Goal: Information Seeking & Learning: Learn about a topic

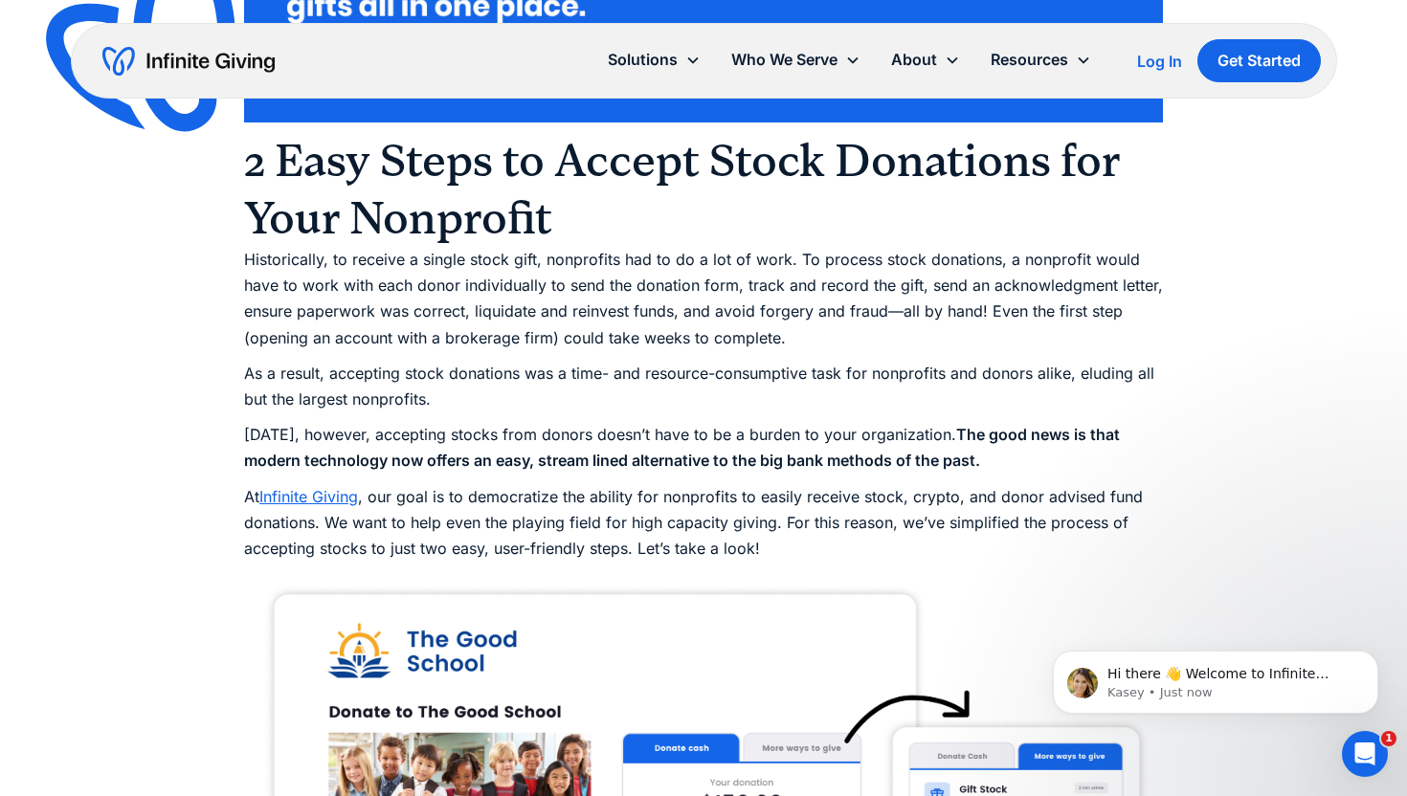
scroll to position [1502, 0]
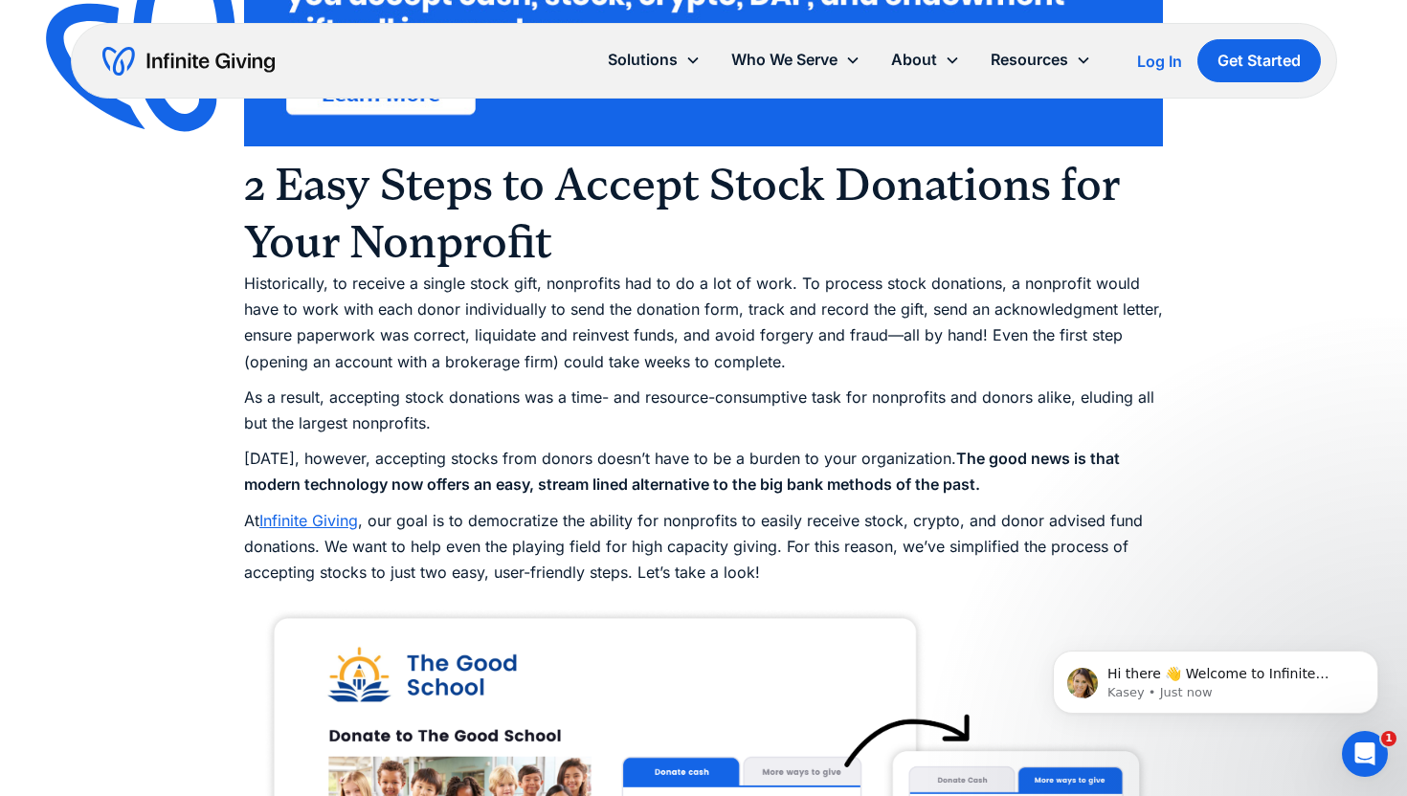
click at [508, 569] on p "At Infinite Giving , our goal is to democratize the ability for nonprofits to e…" at bounding box center [703, 547] width 919 height 78
click at [508, 567] on p "At Infinite Giving , our goal is to democratize the ability for nonprofits to e…" at bounding box center [703, 547] width 919 height 78
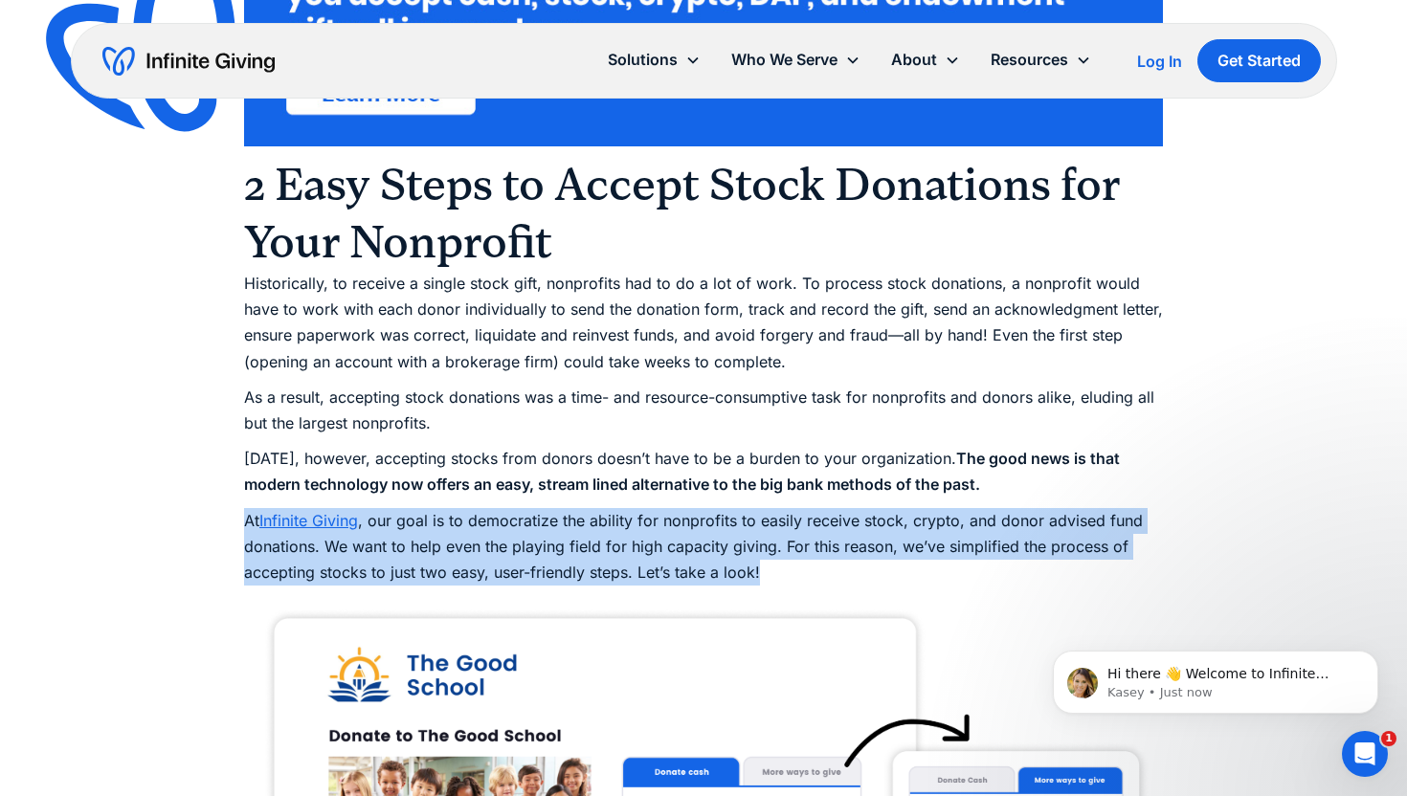
click at [507, 567] on p "At Infinite Giving , our goal is to democratize the ability for nonprofits to e…" at bounding box center [703, 547] width 919 height 78
click at [511, 553] on p "At Infinite Giving , our goal is to democratize the ability for nonprofits to e…" at bounding box center [703, 547] width 919 height 78
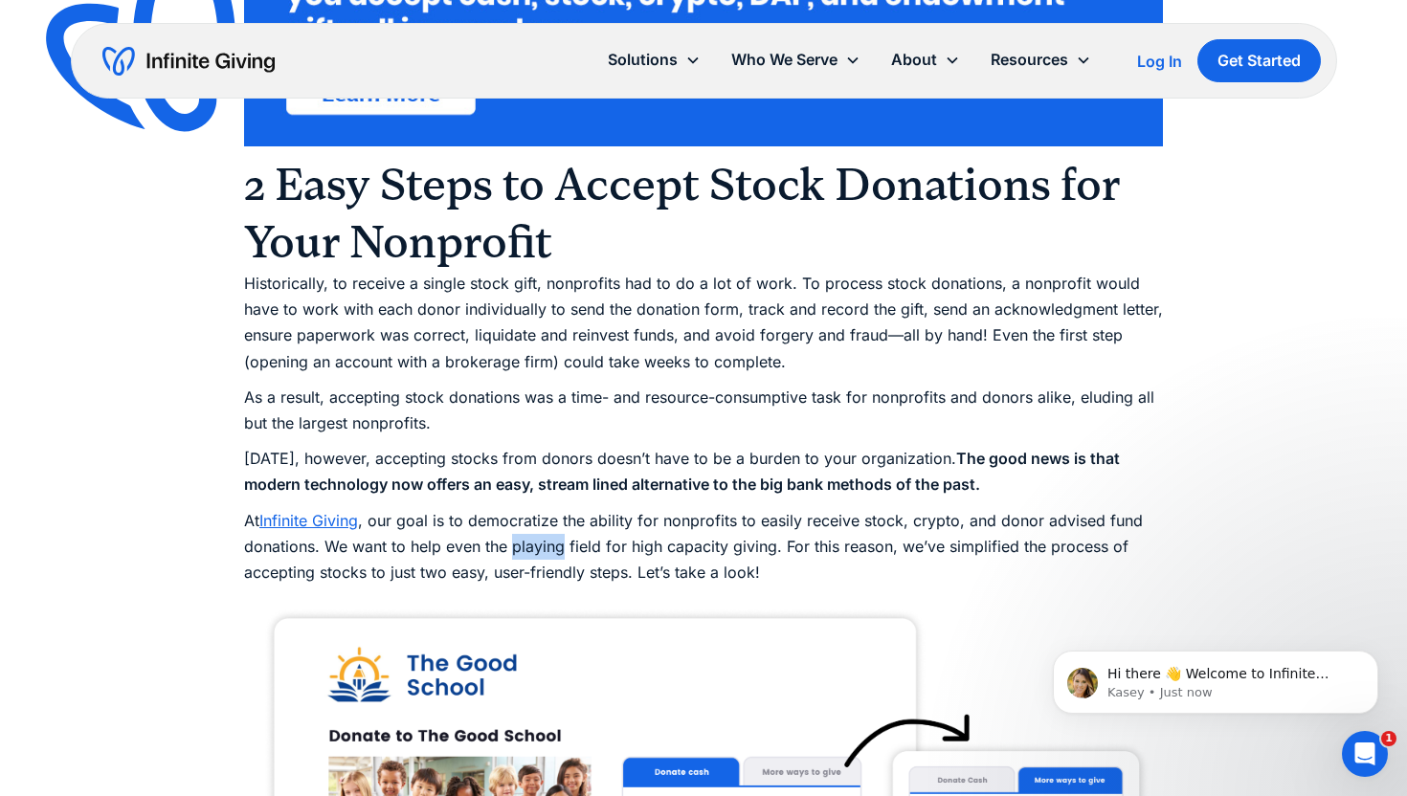
click at [511, 553] on p "At Infinite Giving , our goal is to democratize the ability for nonprofits to e…" at bounding box center [703, 547] width 919 height 78
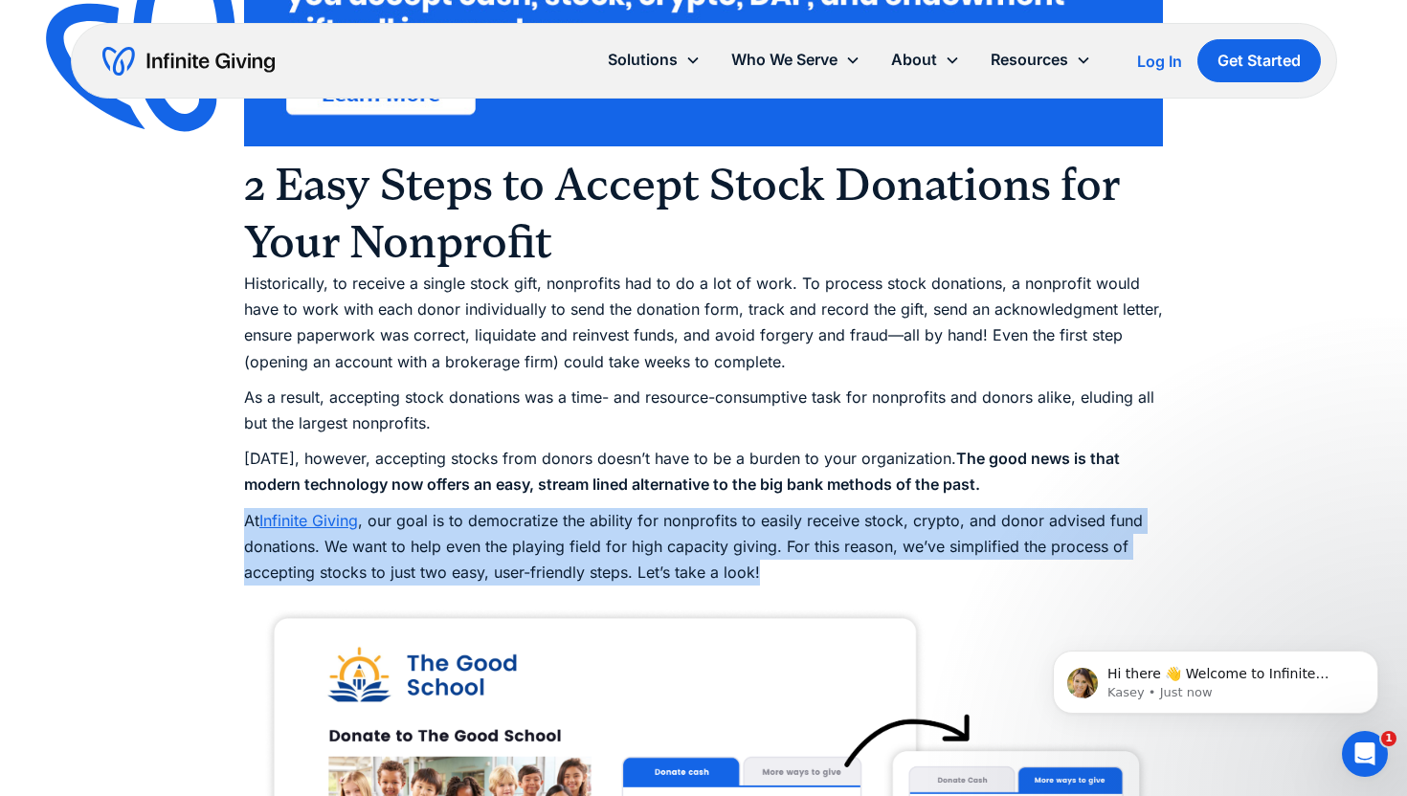
click at [511, 553] on p "At Infinite Giving , our goal is to democratize the ability for nonprofits to e…" at bounding box center [703, 547] width 919 height 78
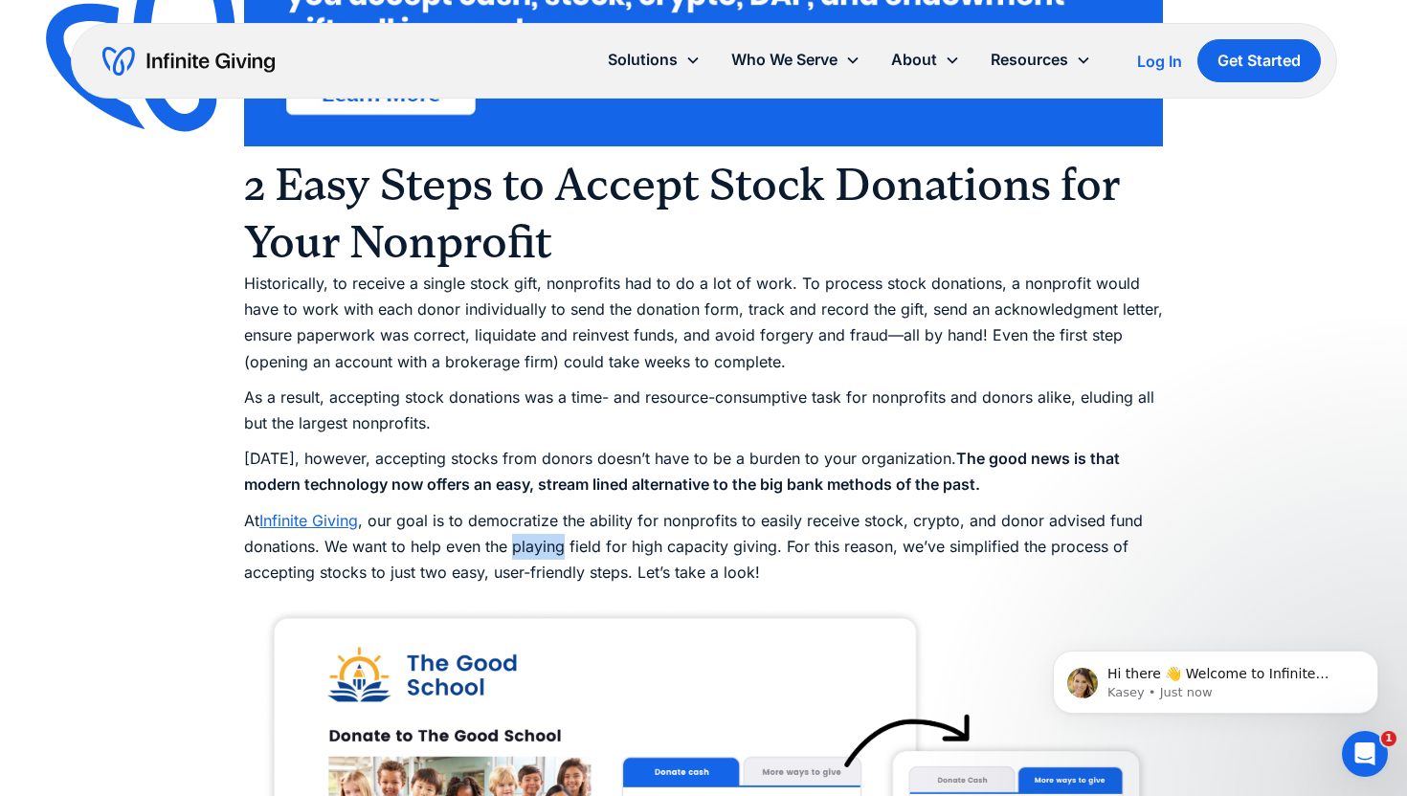
click at [511, 553] on p "At Infinite Giving , our goal is to democratize the ability for nonprofits to e…" at bounding box center [703, 547] width 919 height 78
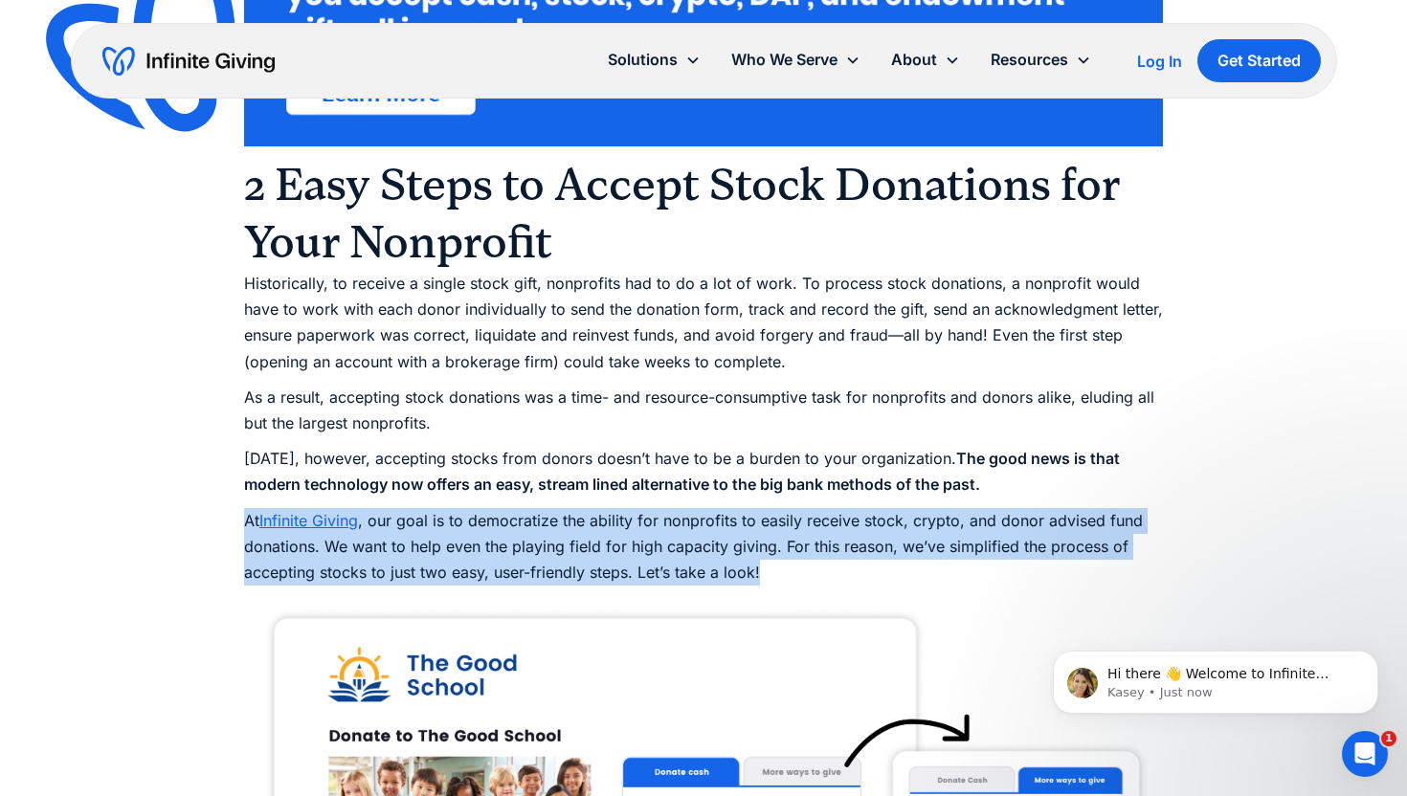
click at [511, 553] on p "At Infinite Giving , our goal is to democratize the ability for nonprofits to e…" at bounding box center [703, 547] width 919 height 78
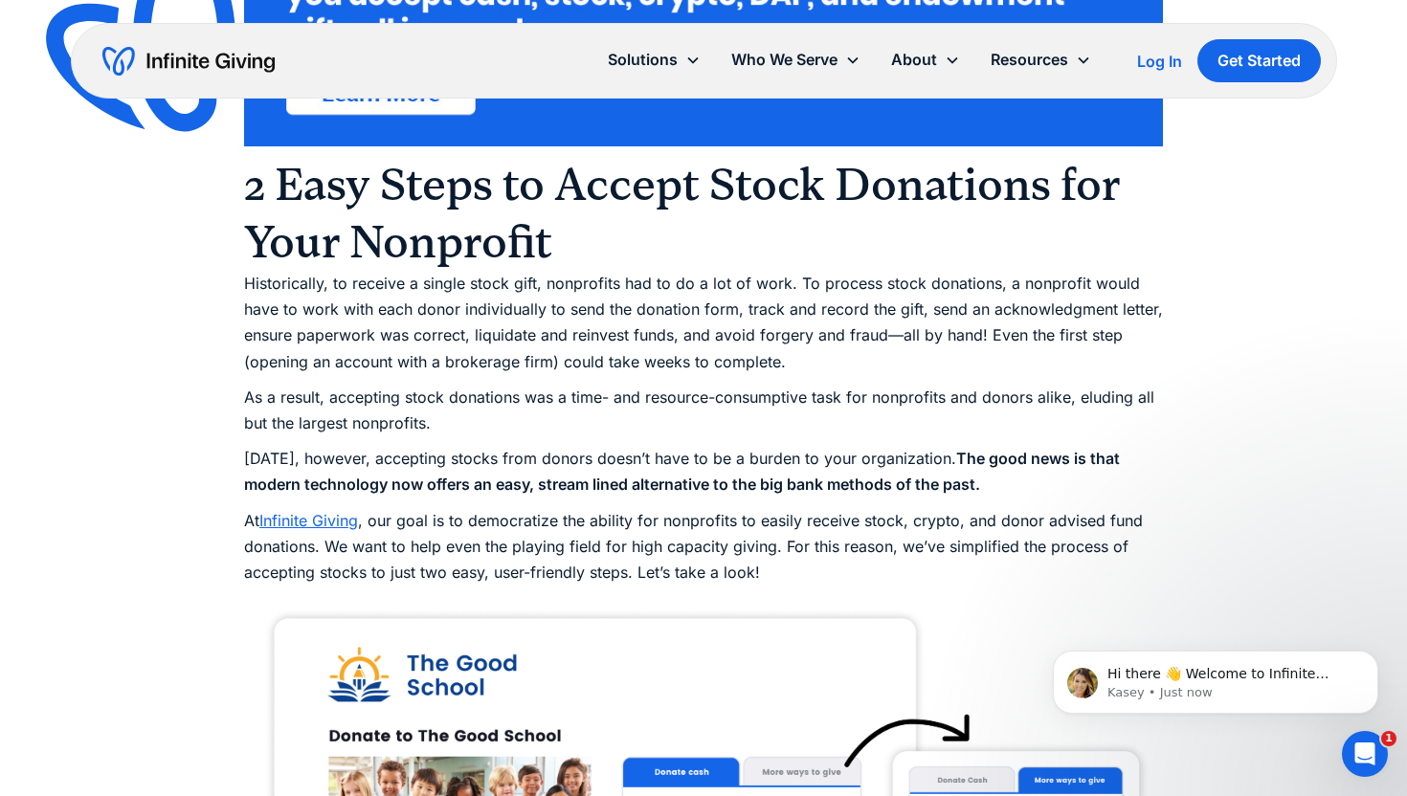
click at [511, 549] on p "At Infinite Giving , our goal is to democratize the ability for nonprofits to e…" at bounding box center [703, 547] width 919 height 78
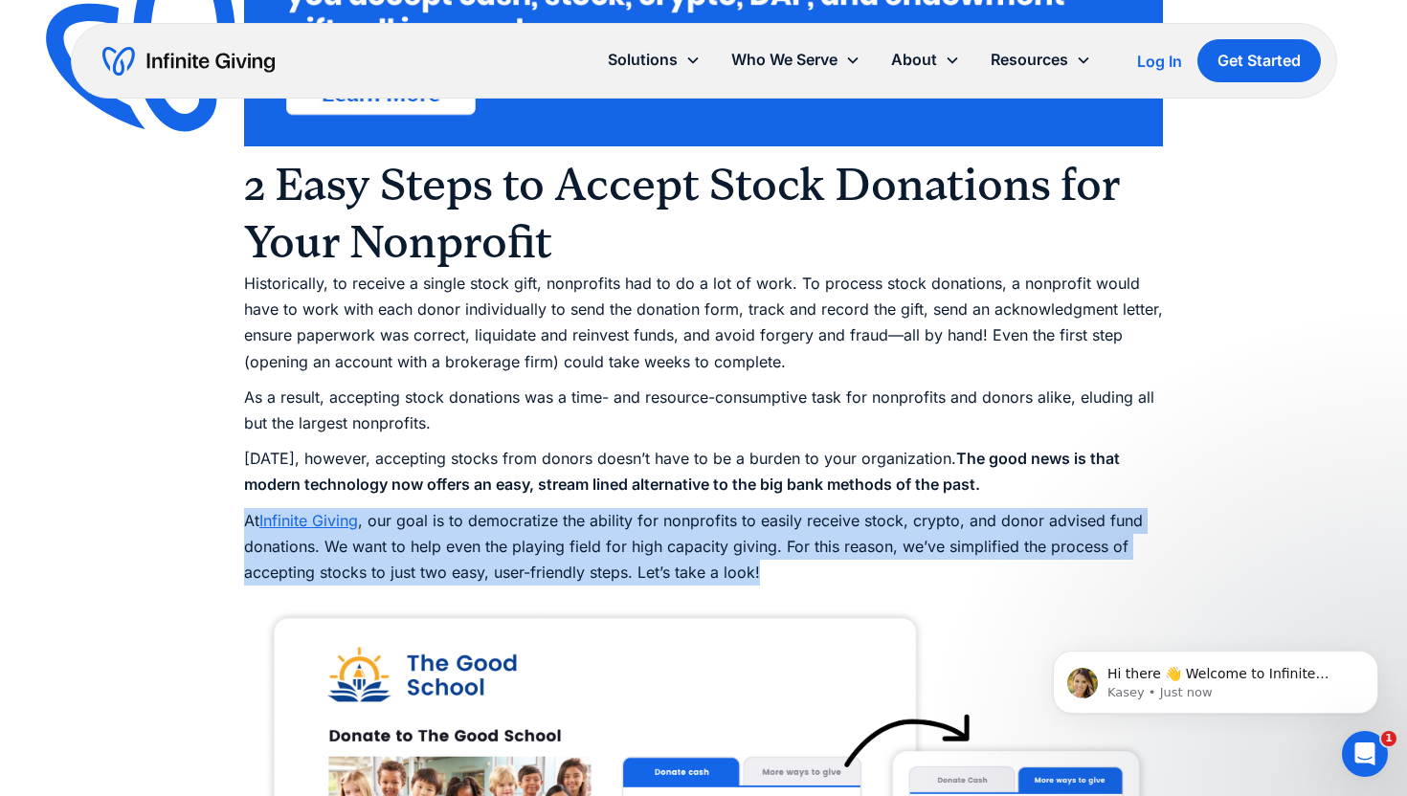
click at [511, 549] on p "At Infinite Giving , our goal is to democratize the ability for nonprofits to e…" at bounding box center [703, 547] width 919 height 78
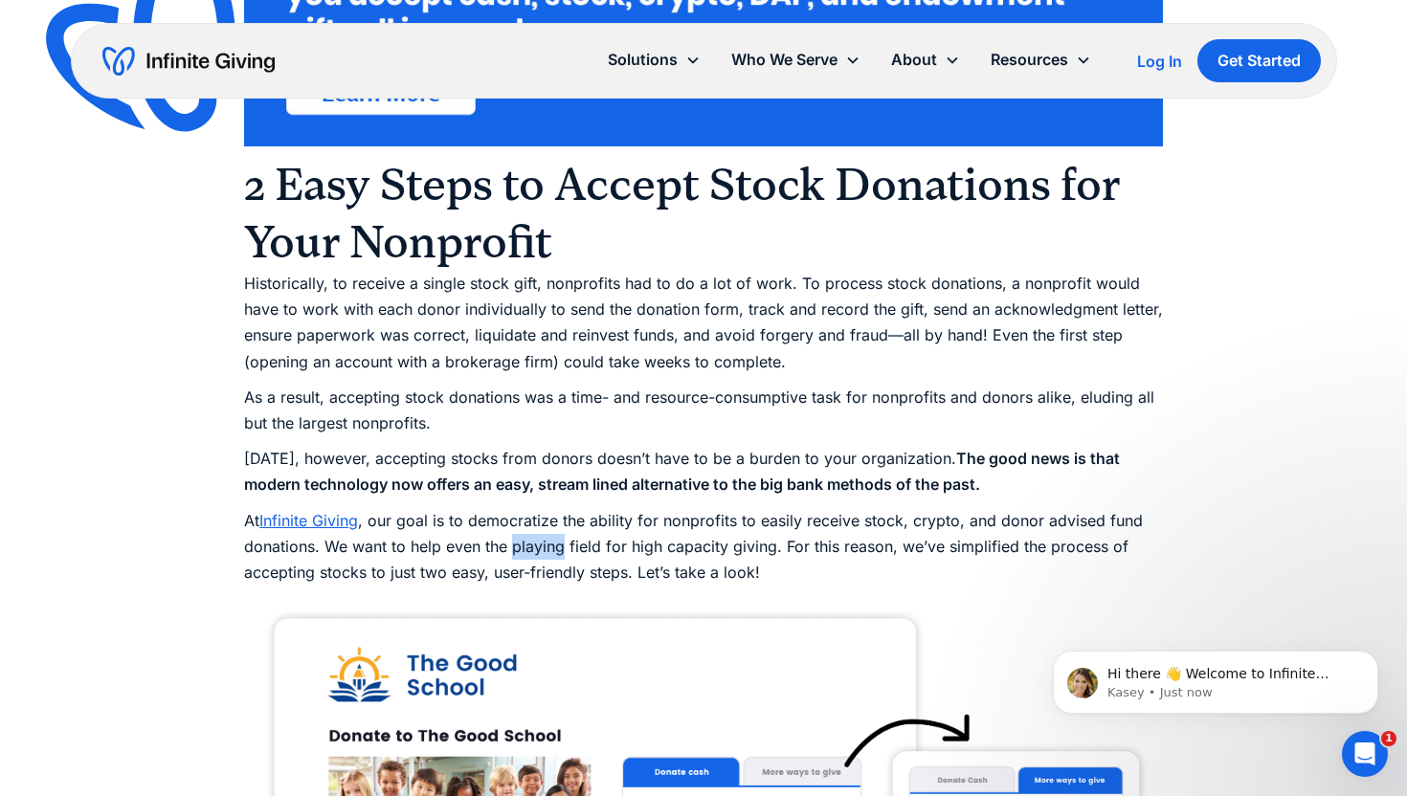
click at [511, 549] on p "At Infinite Giving , our goal is to democratize the ability for nonprofits to e…" at bounding box center [703, 547] width 919 height 78
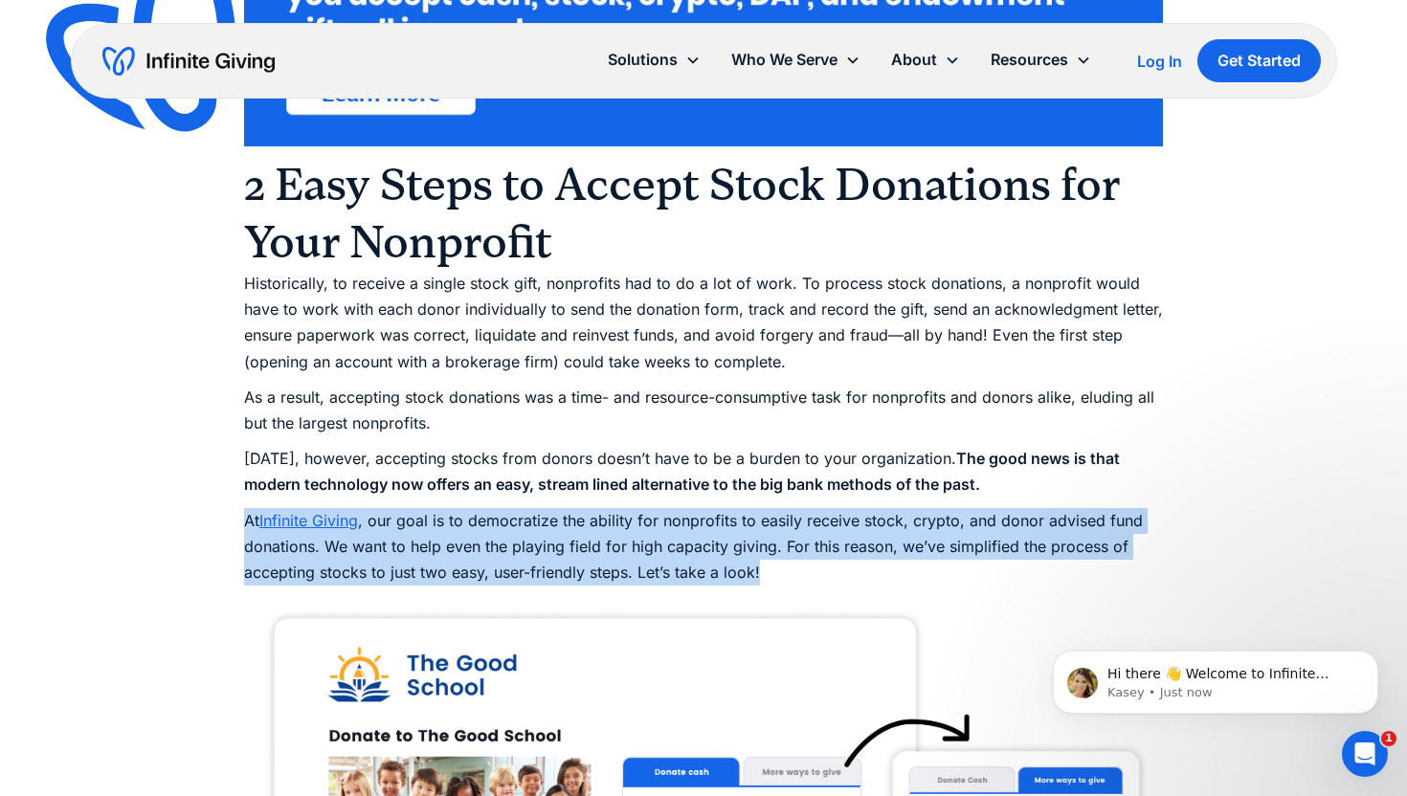
click at [511, 549] on p "At Infinite Giving , our goal is to democratize the ability for nonprofits to e…" at bounding box center [703, 547] width 919 height 78
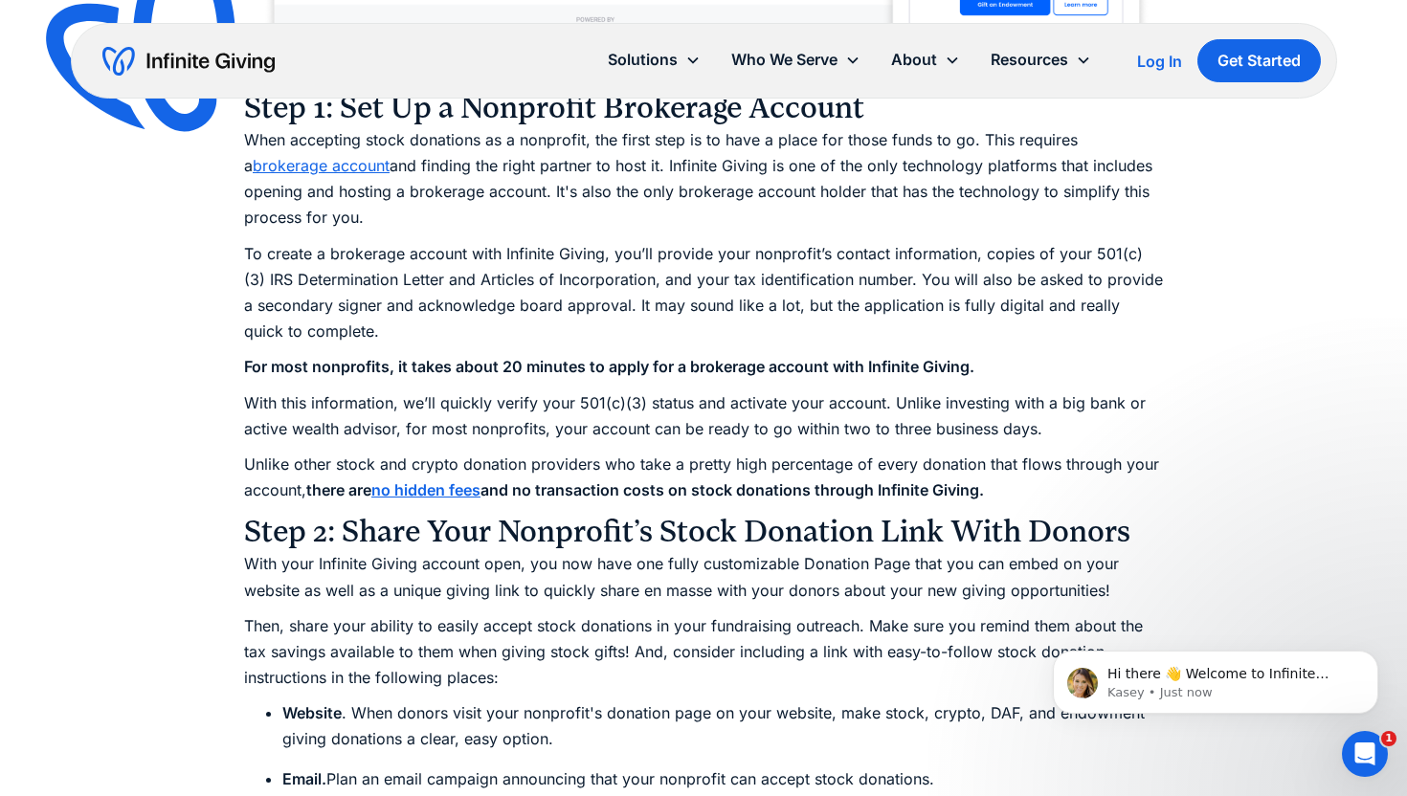
scroll to position [2609, 0]
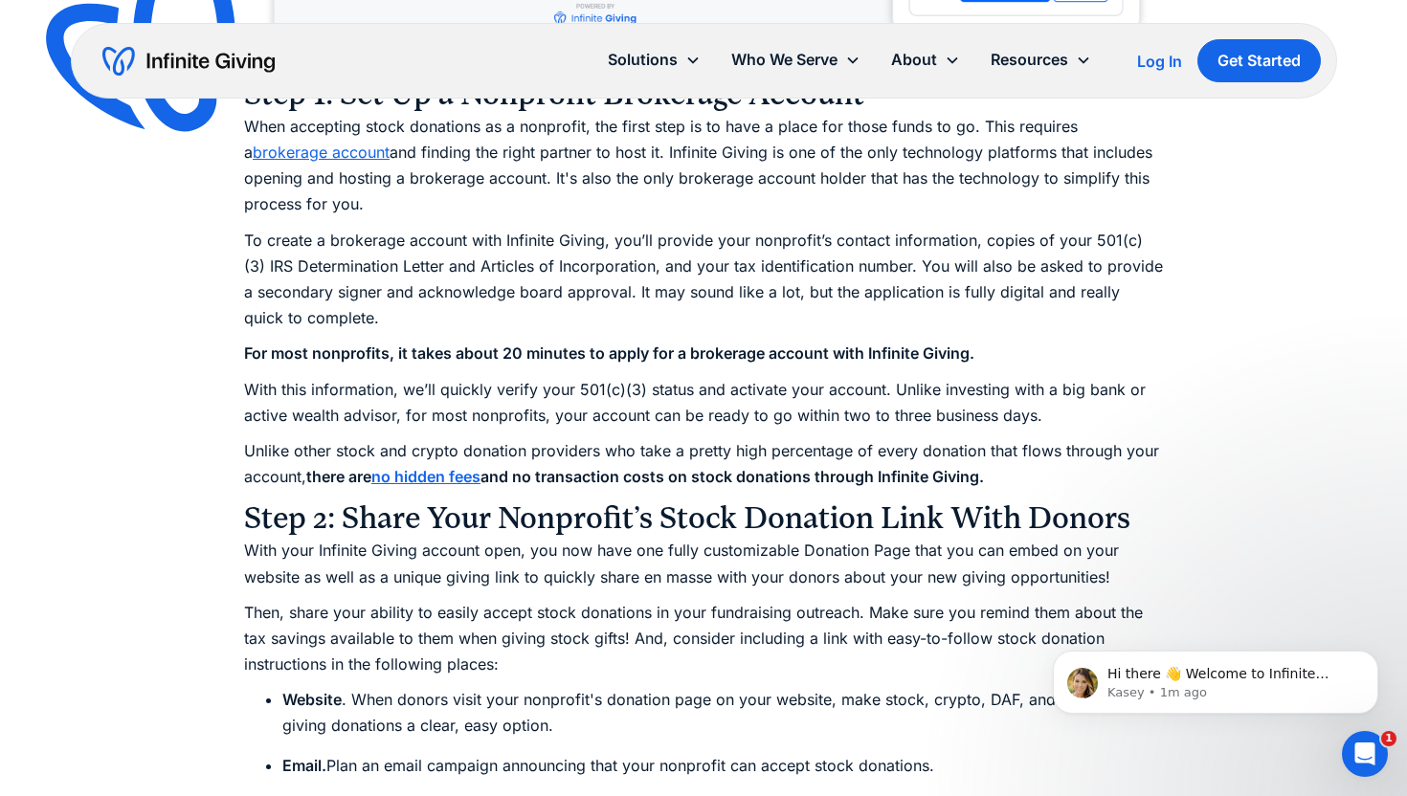
click at [465, 476] on strong "no hidden fees" at bounding box center [425, 476] width 109 height 19
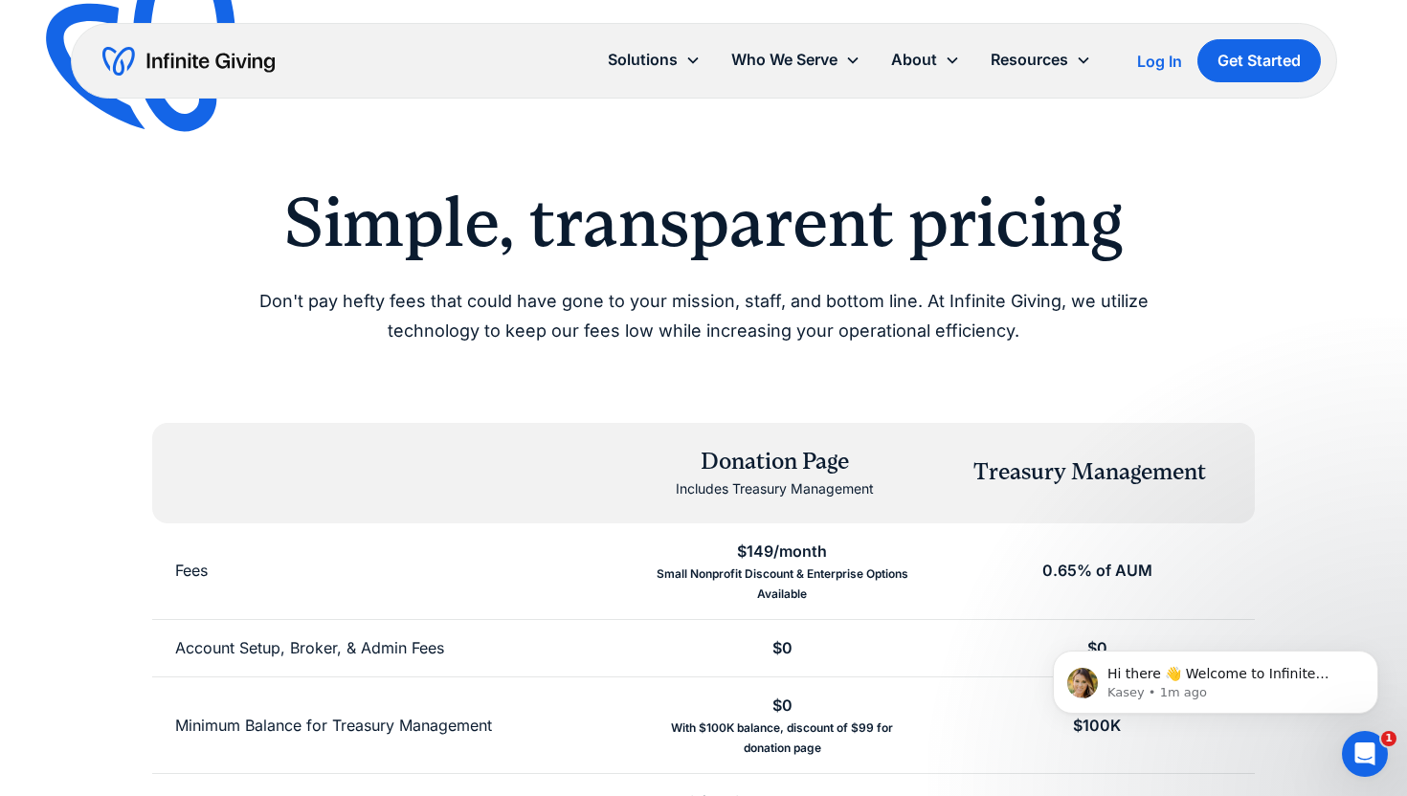
scroll to position [1, 0]
click at [502, 330] on p "Don't pay hefty fees that could have gone to your mission, staff, and bottom li…" at bounding box center [703, 317] width 980 height 58
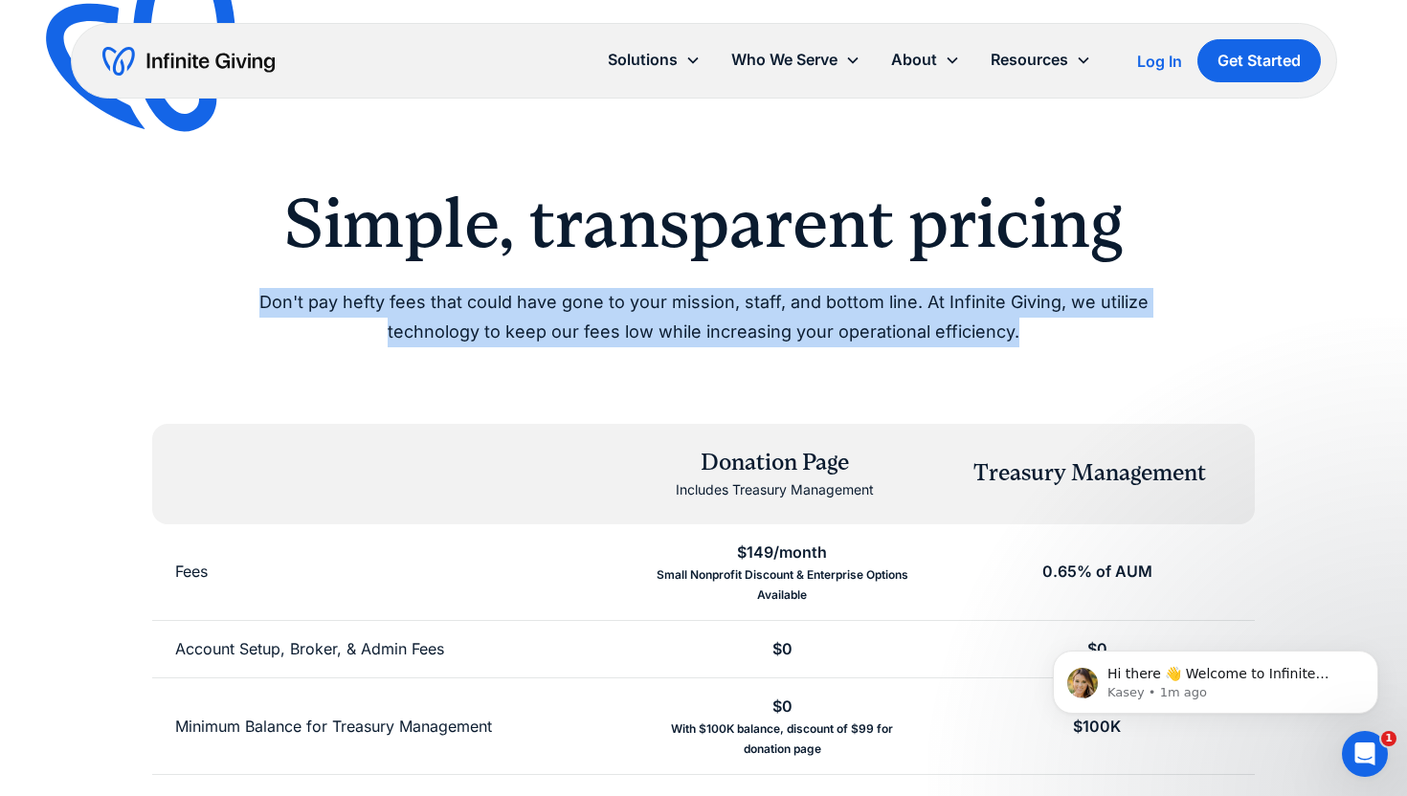
click at [502, 330] on p "Don't pay hefty fees that could have gone to your mission, staff, and bottom li…" at bounding box center [703, 317] width 980 height 58
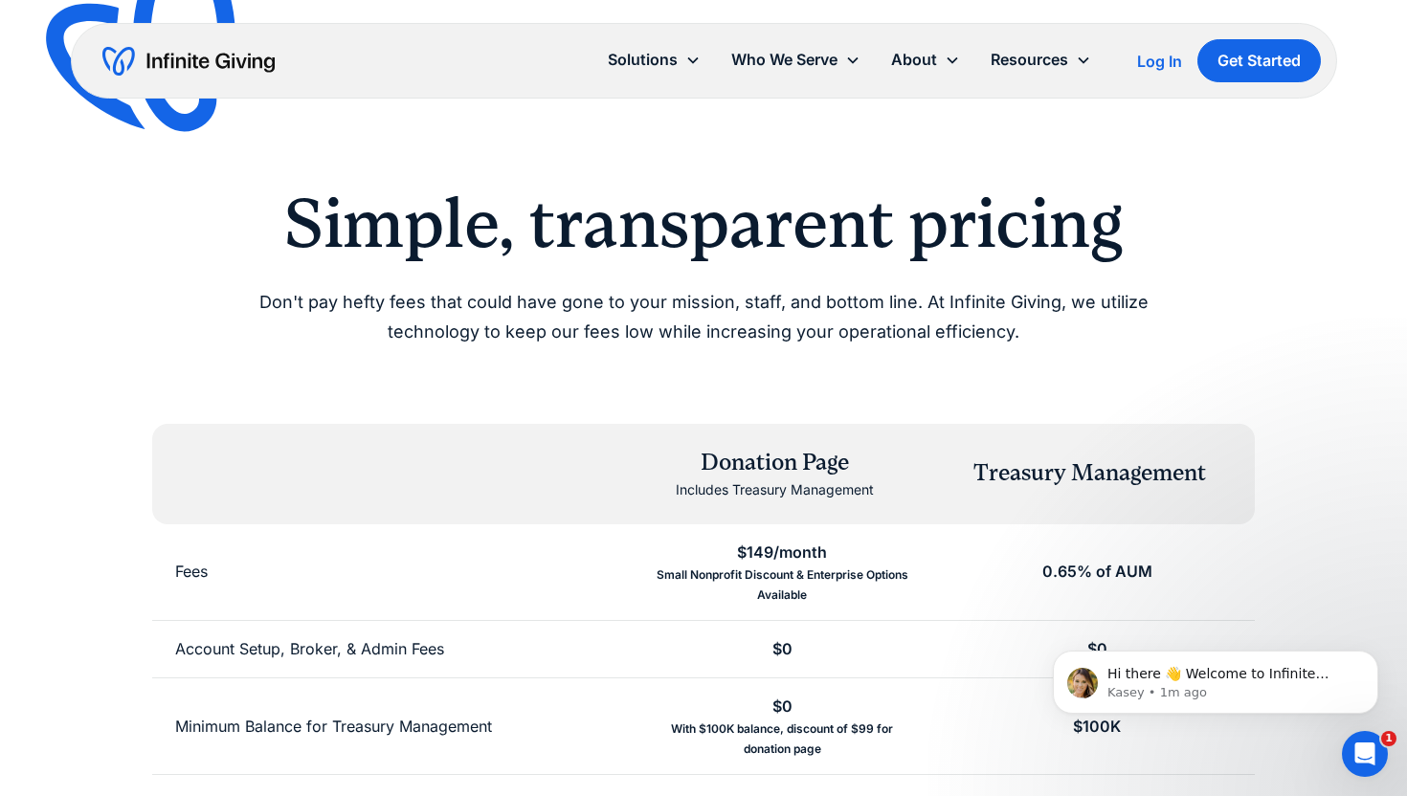
click at [502, 330] on p "Don't pay hefty fees that could have gone to your mission, staff, and bottom li…" at bounding box center [703, 317] width 980 height 58
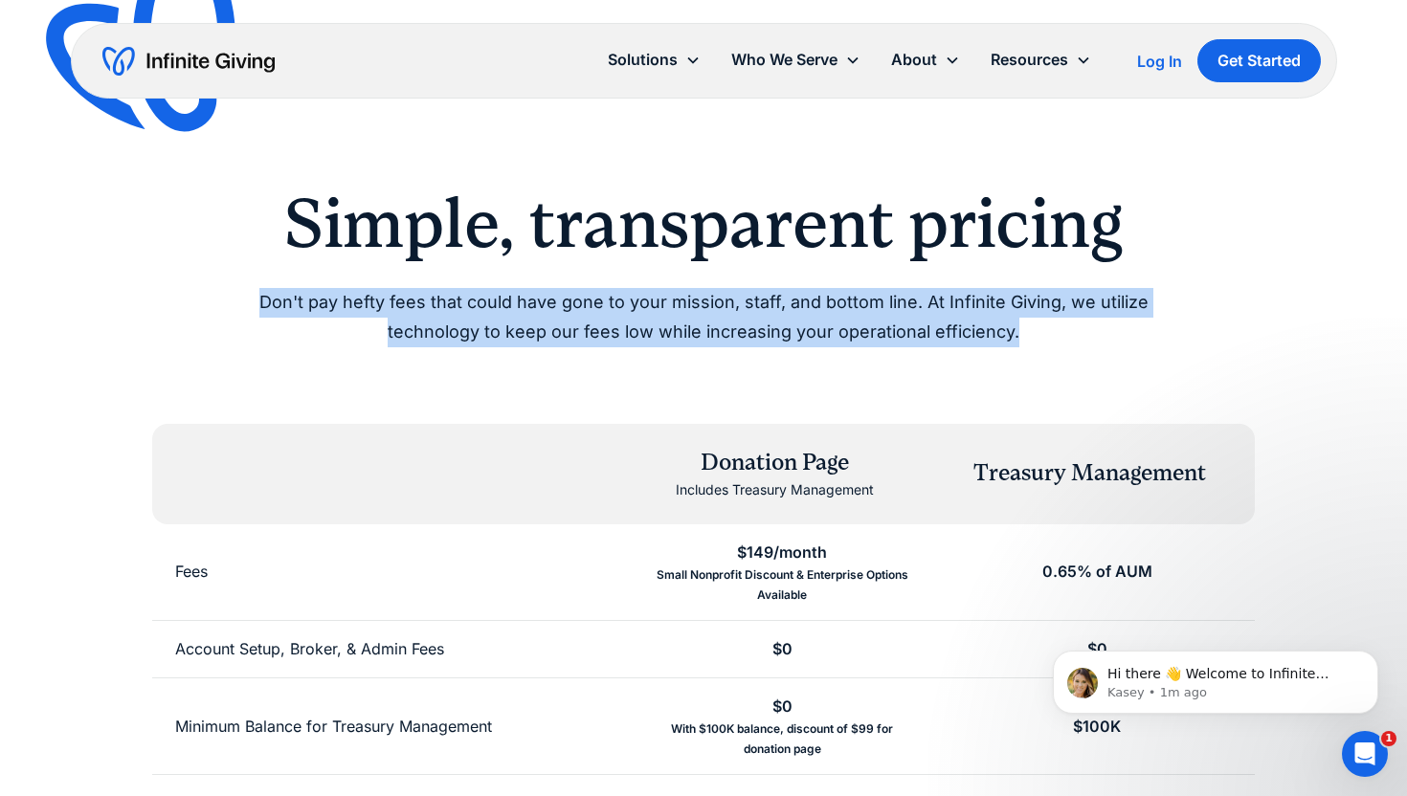
click at [502, 330] on p "Don't pay hefty fees that could have gone to your mission, staff, and bottom li…" at bounding box center [703, 317] width 980 height 58
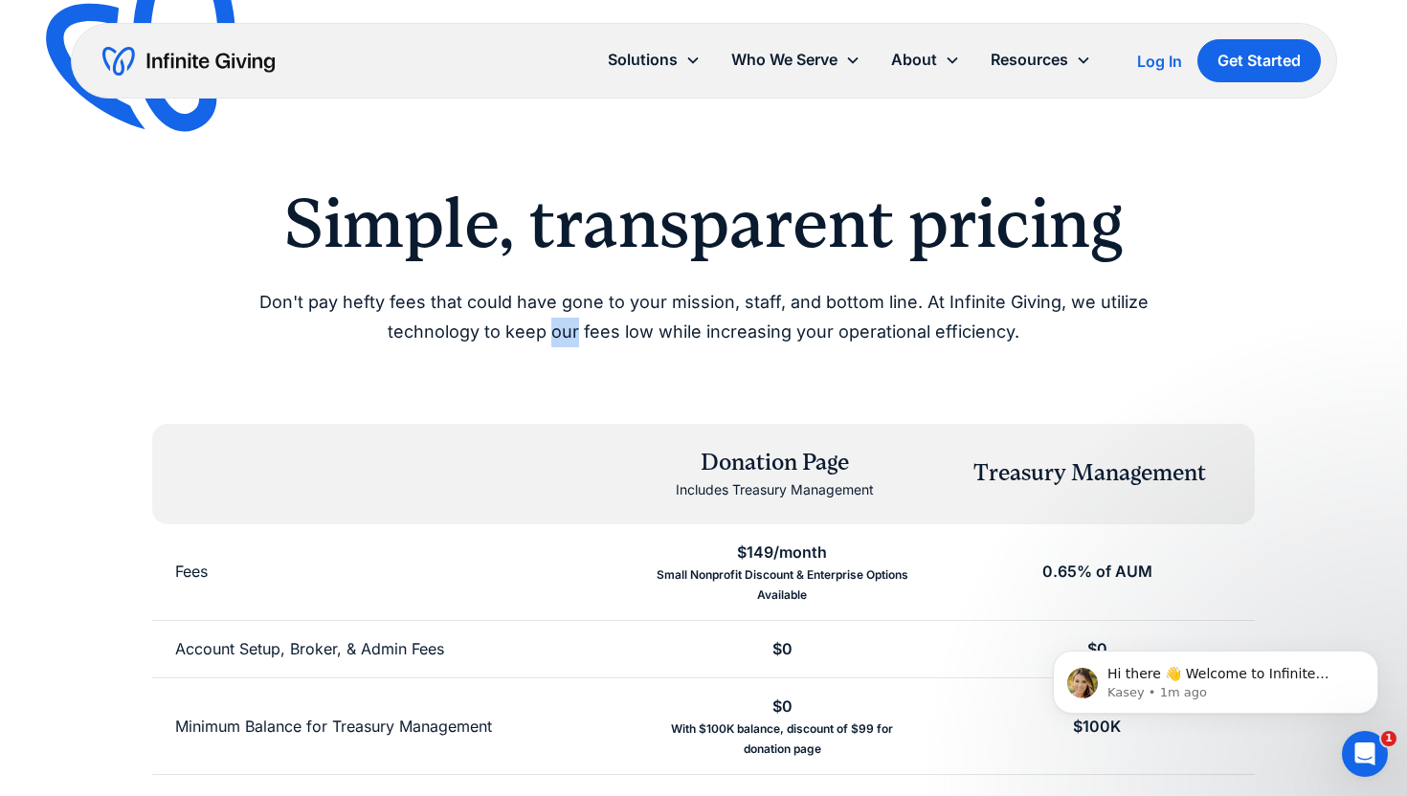
click at [502, 330] on p "Don't pay hefty fees that could have gone to your mission, staff, and bottom li…" at bounding box center [703, 317] width 980 height 58
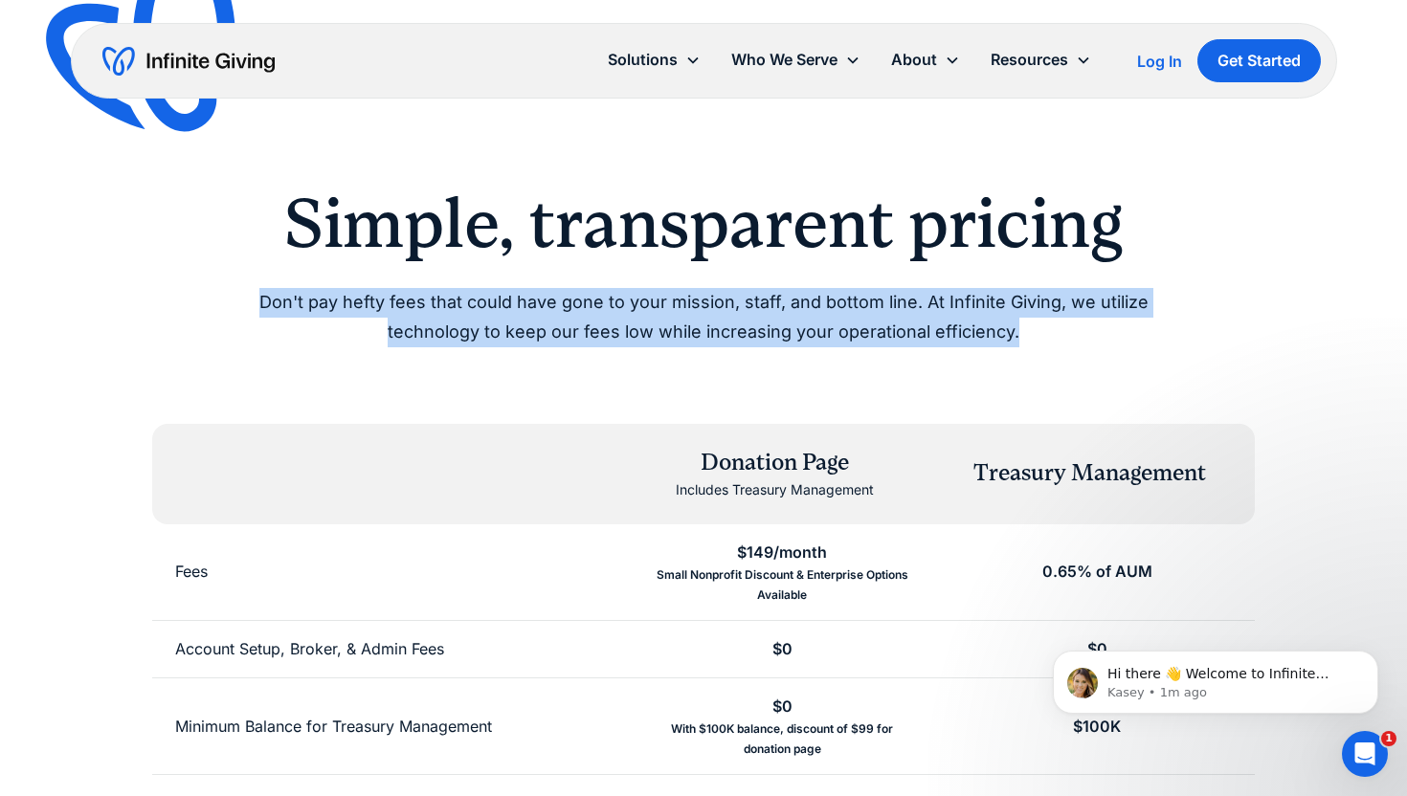
click at [502, 330] on p "Don't pay hefty fees that could have gone to your mission, staff, and bottom li…" at bounding box center [703, 317] width 980 height 58
click at [501, 310] on p "Don't pay hefty fees that could have gone to your mission, staff, and bottom li…" at bounding box center [703, 317] width 980 height 58
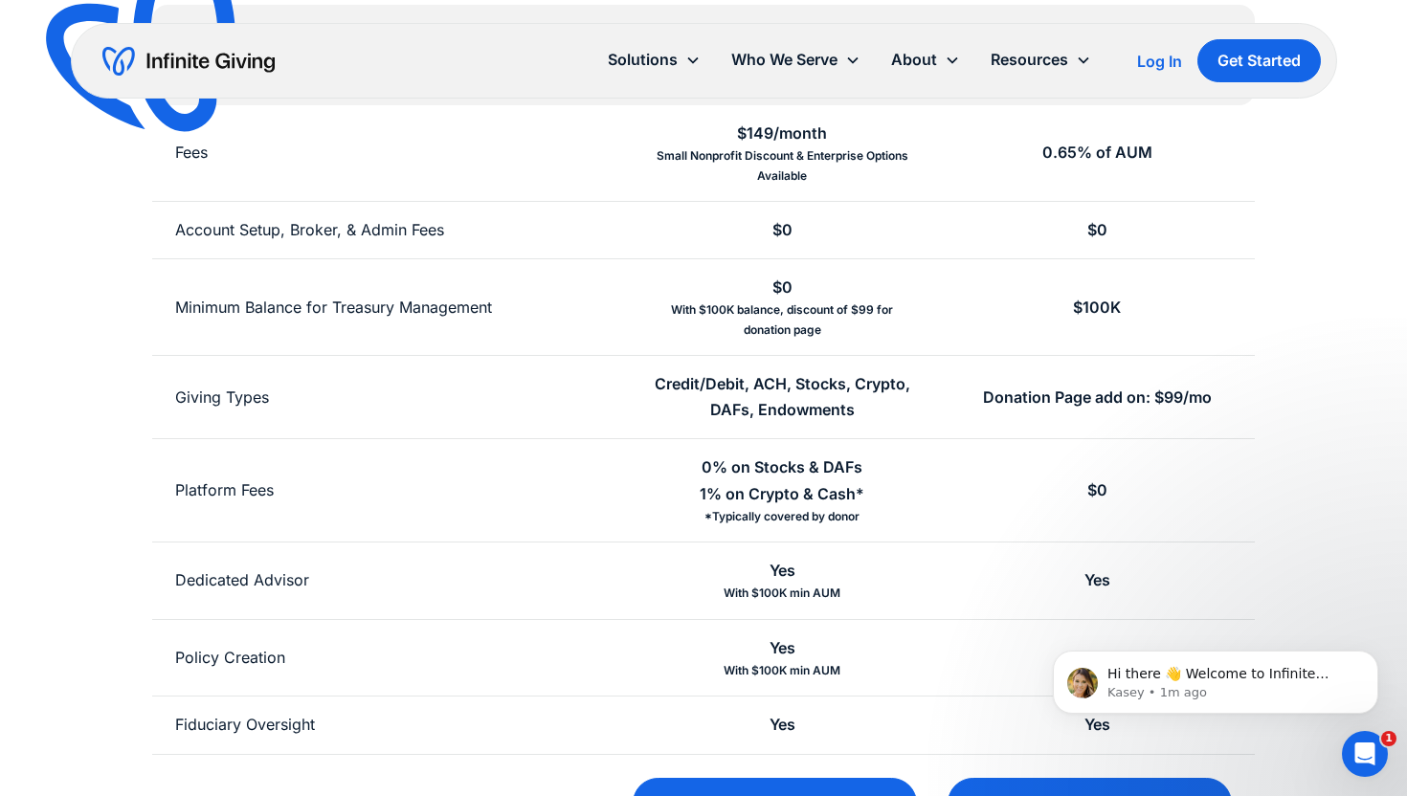
scroll to position [424, 0]
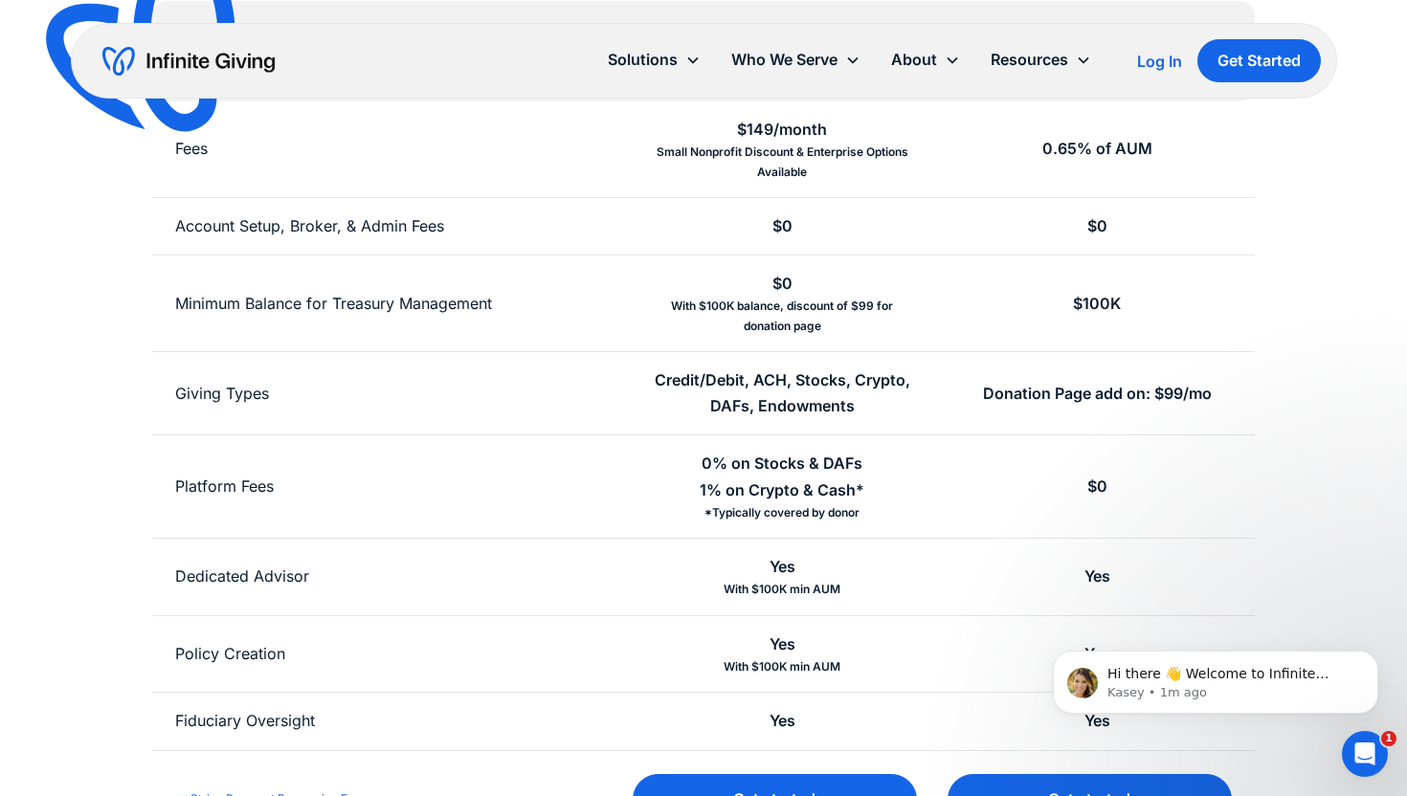
click at [779, 518] on div "*Typically covered by donor" at bounding box center [782, 513] width 155 height 19
click at [772, 472] on div "0% on Stocks & DAFs 1% on Crypto & Cash*" at bounding box center [782, 477] width 165 height 52
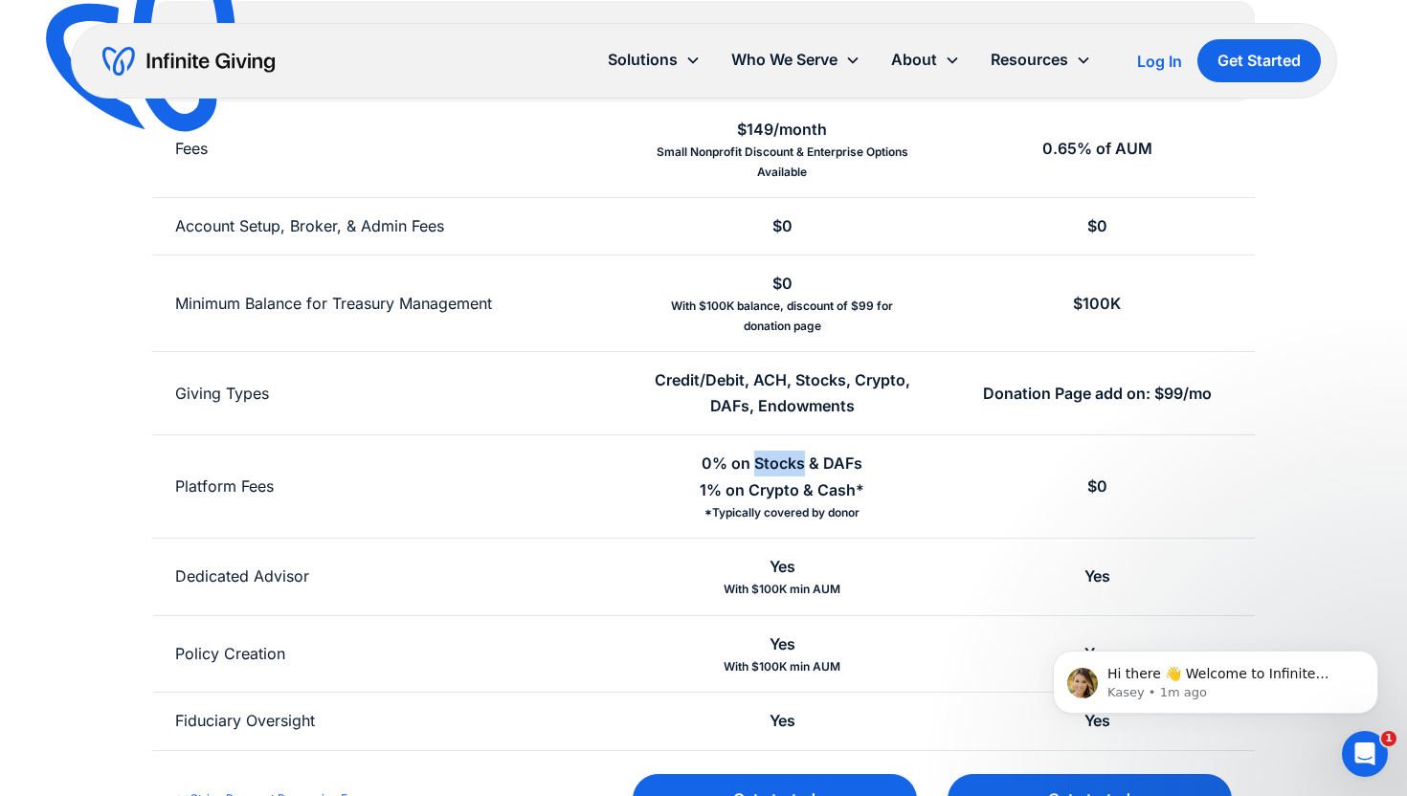
click at [772, 472] on div "0% on Stocks & DAFs 1% on Crypto & Cash*" at bounding box center [782, 477] width 165 height 52
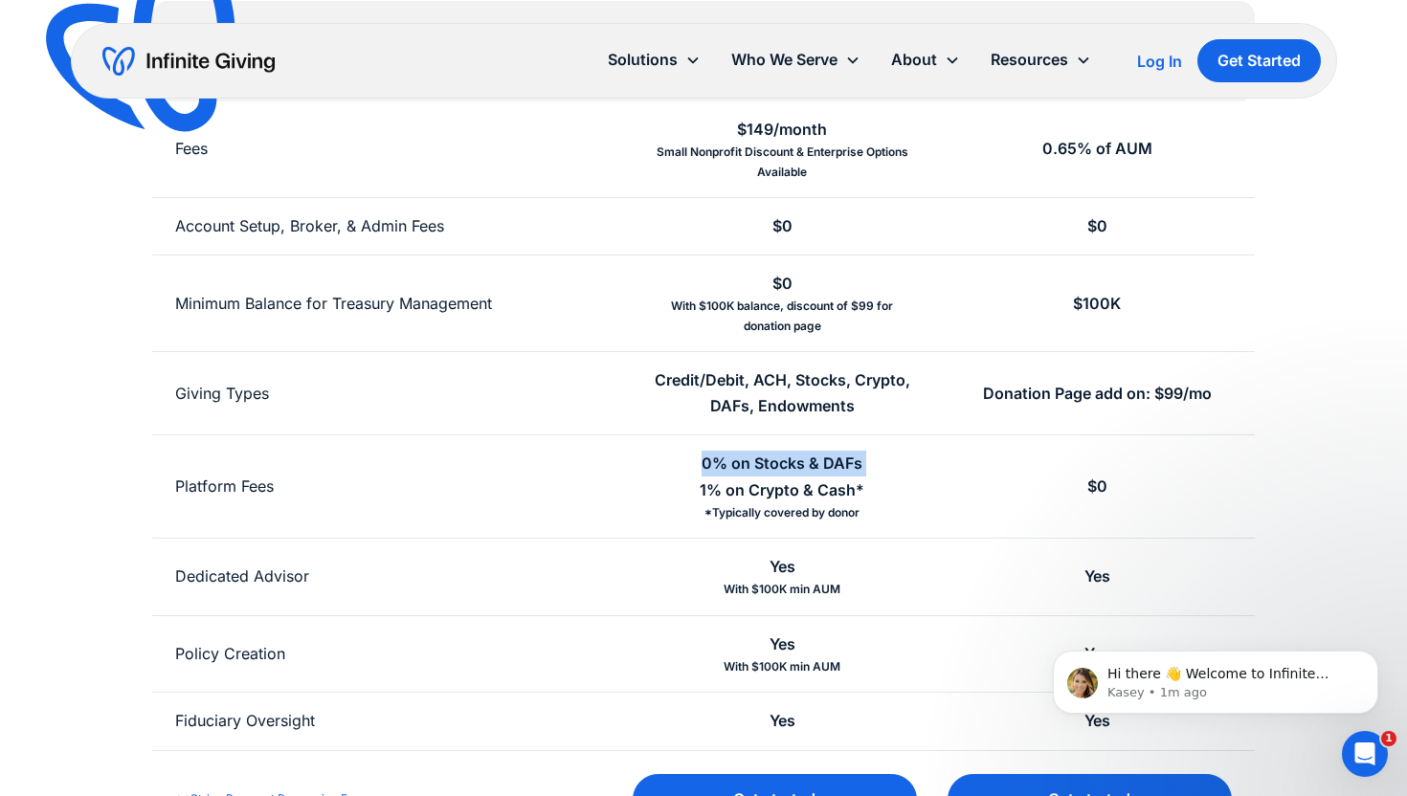
click at [772, 472] on div "0% on Stocks & DAFs 1% on Crypto & Cash*" at bounding box center [782, 477] width 165 height 52
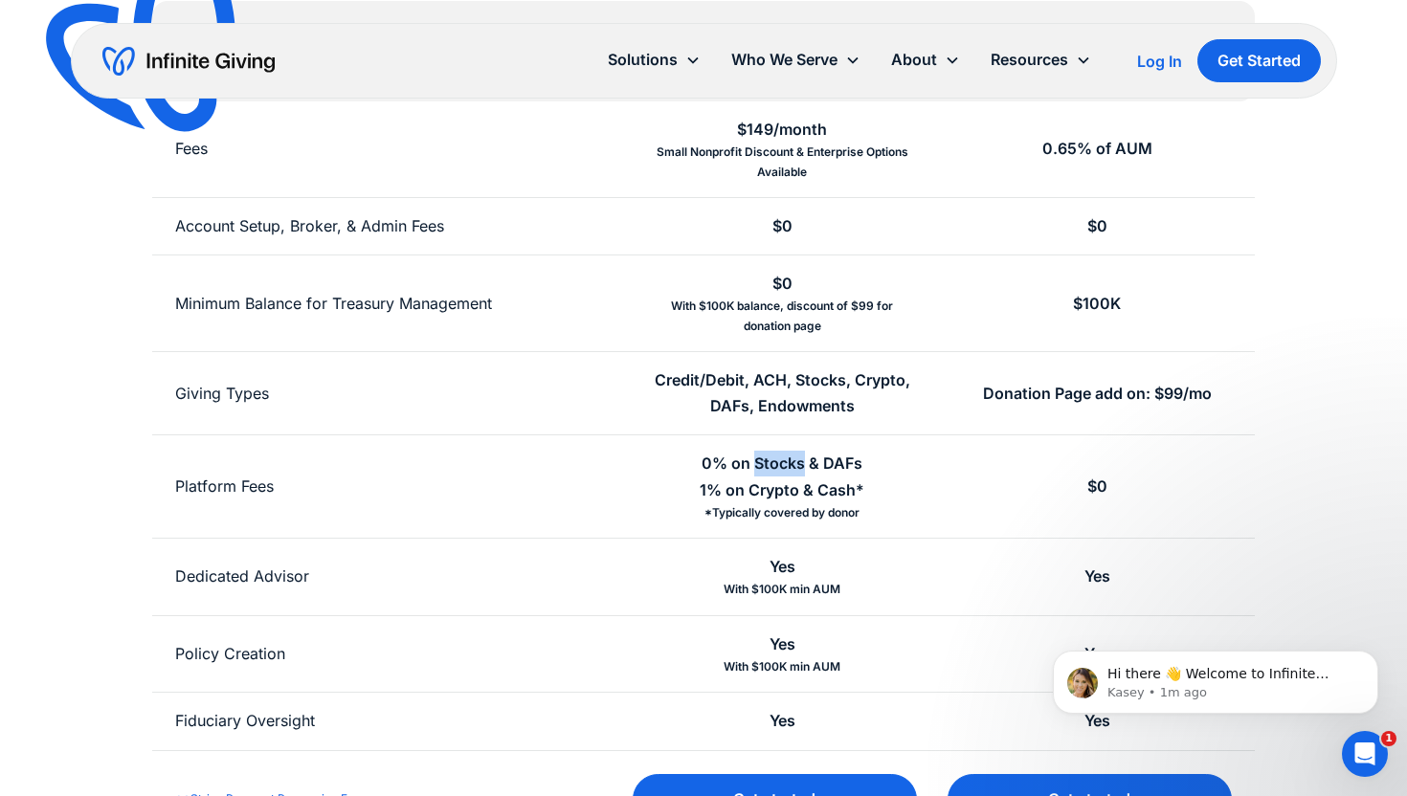
click at [772, 472] on div "0% on Stocks & DAFs 1% on Crypto & Cash*" at bounding box center [782, 477] width 165 height 52
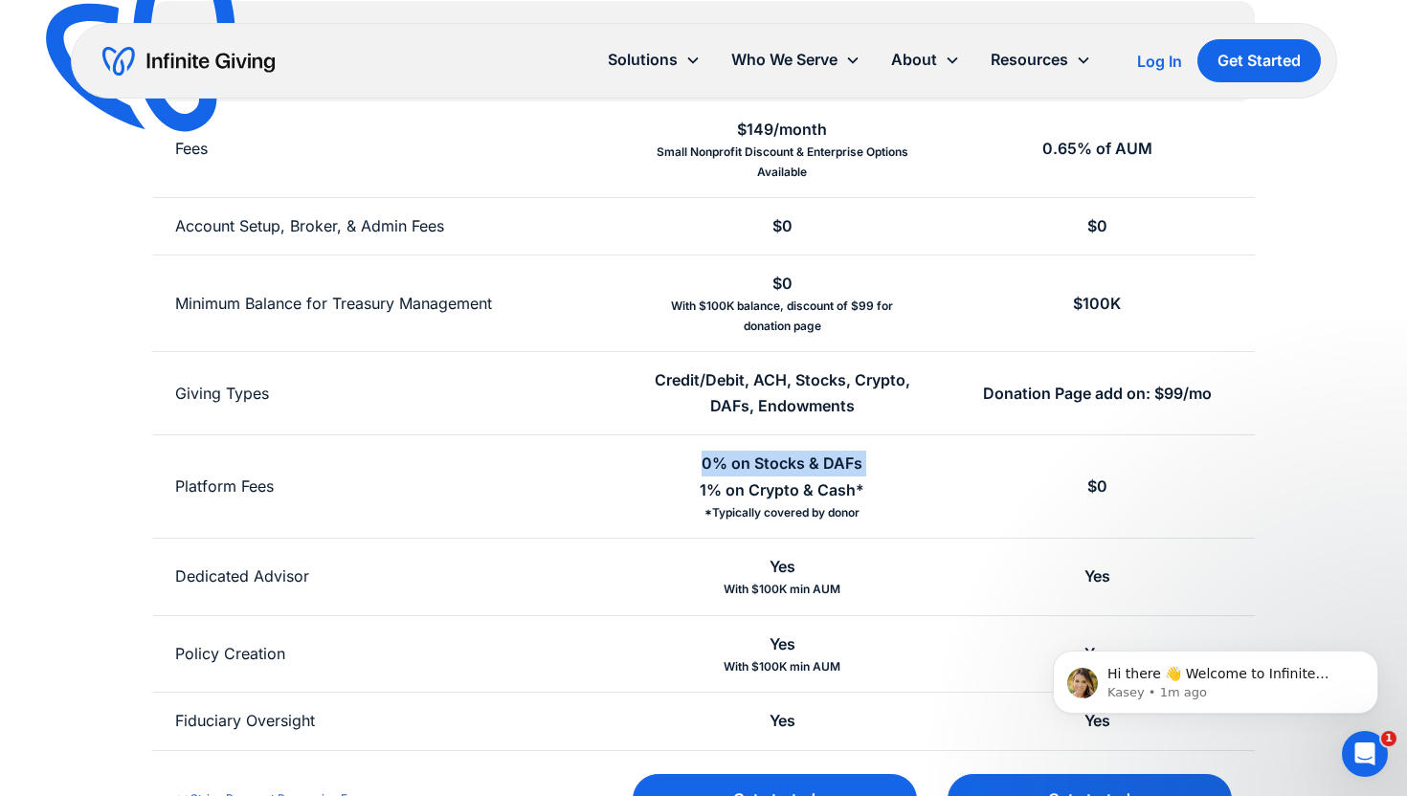
click at [772, 472] on div "0% on Stocks & DAFs 1% on Crypto & Cash*" at bounding box center [782, 477] width 165 height 52
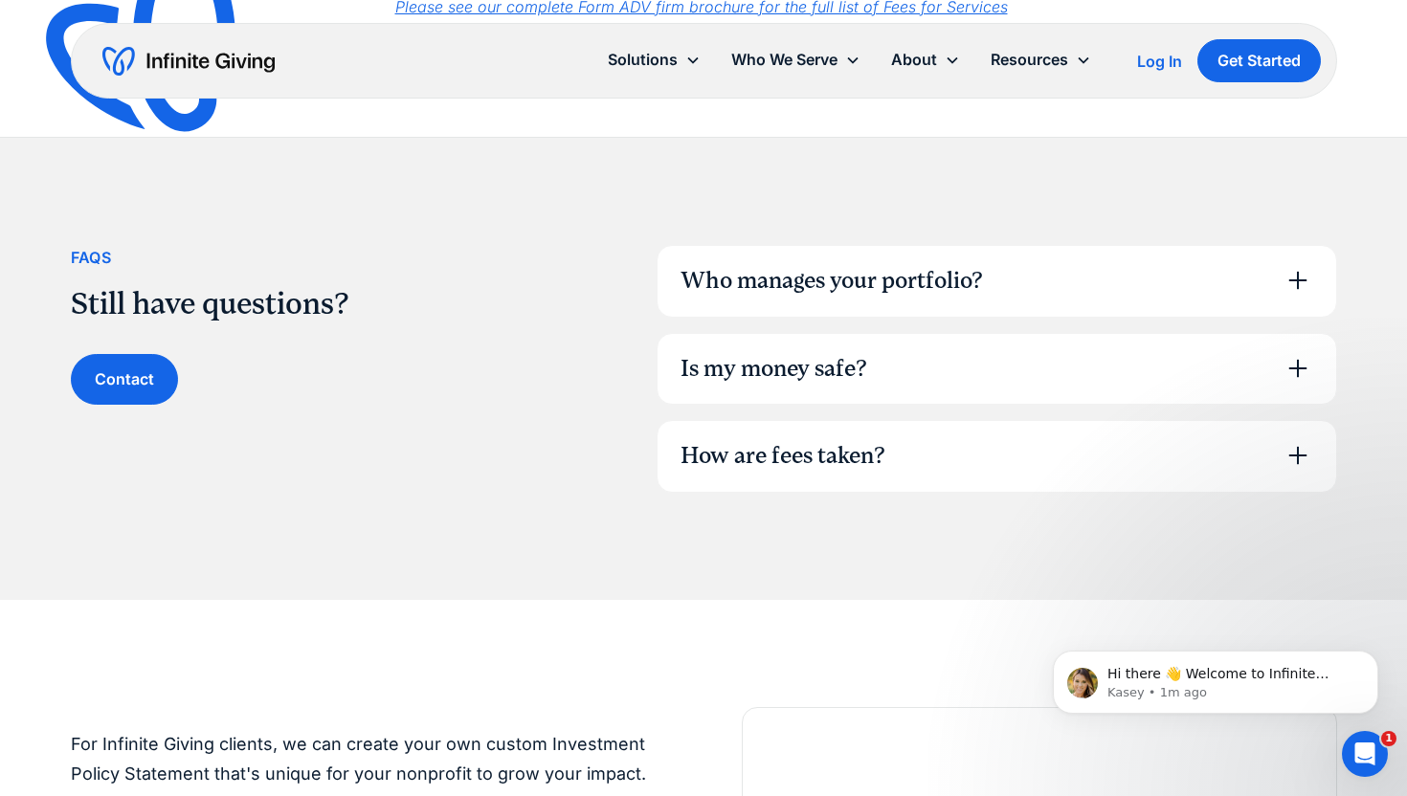
scroll to position [1315, 0]
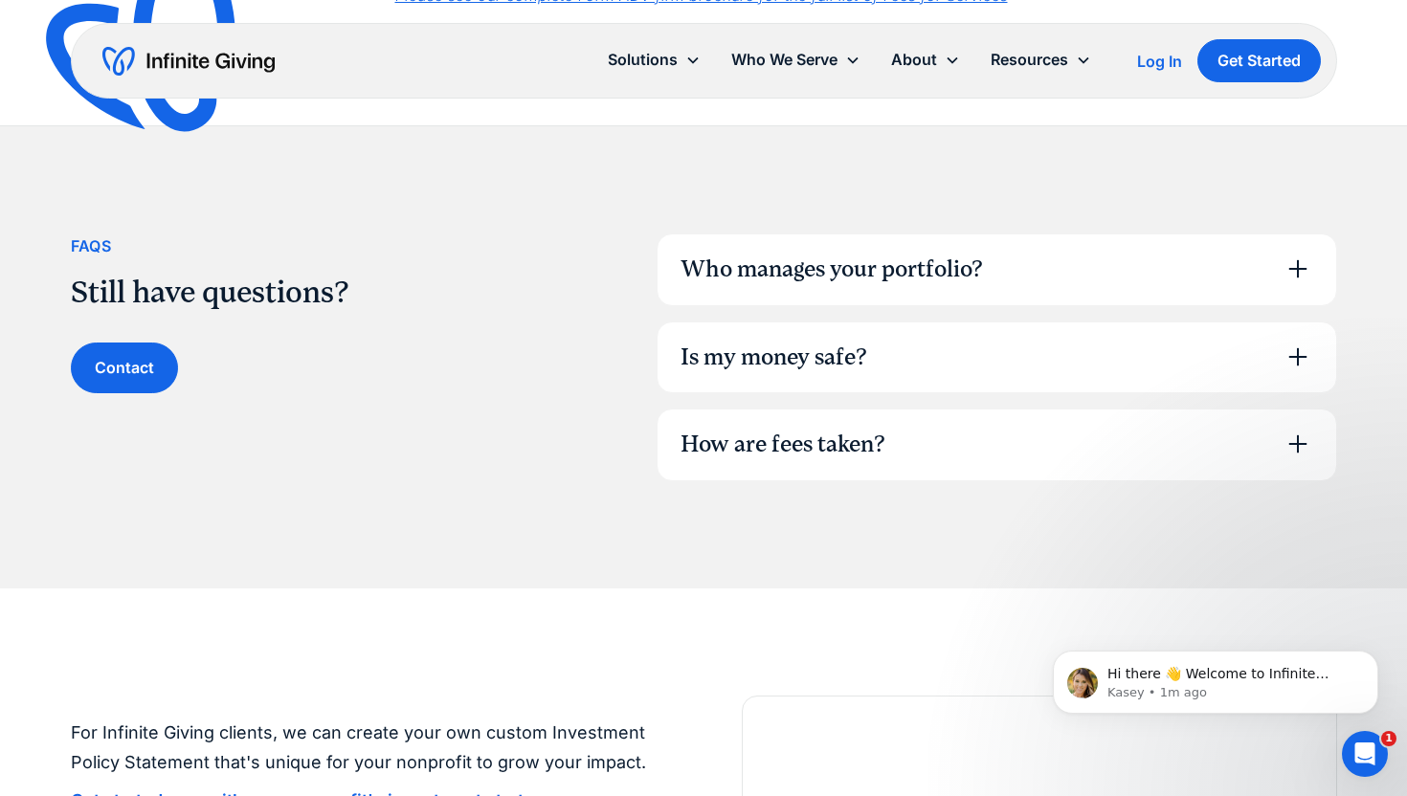
click at [814, 275] on div "Who manages your portfolio?" at bounding box center [832, 270] width 303 height 33
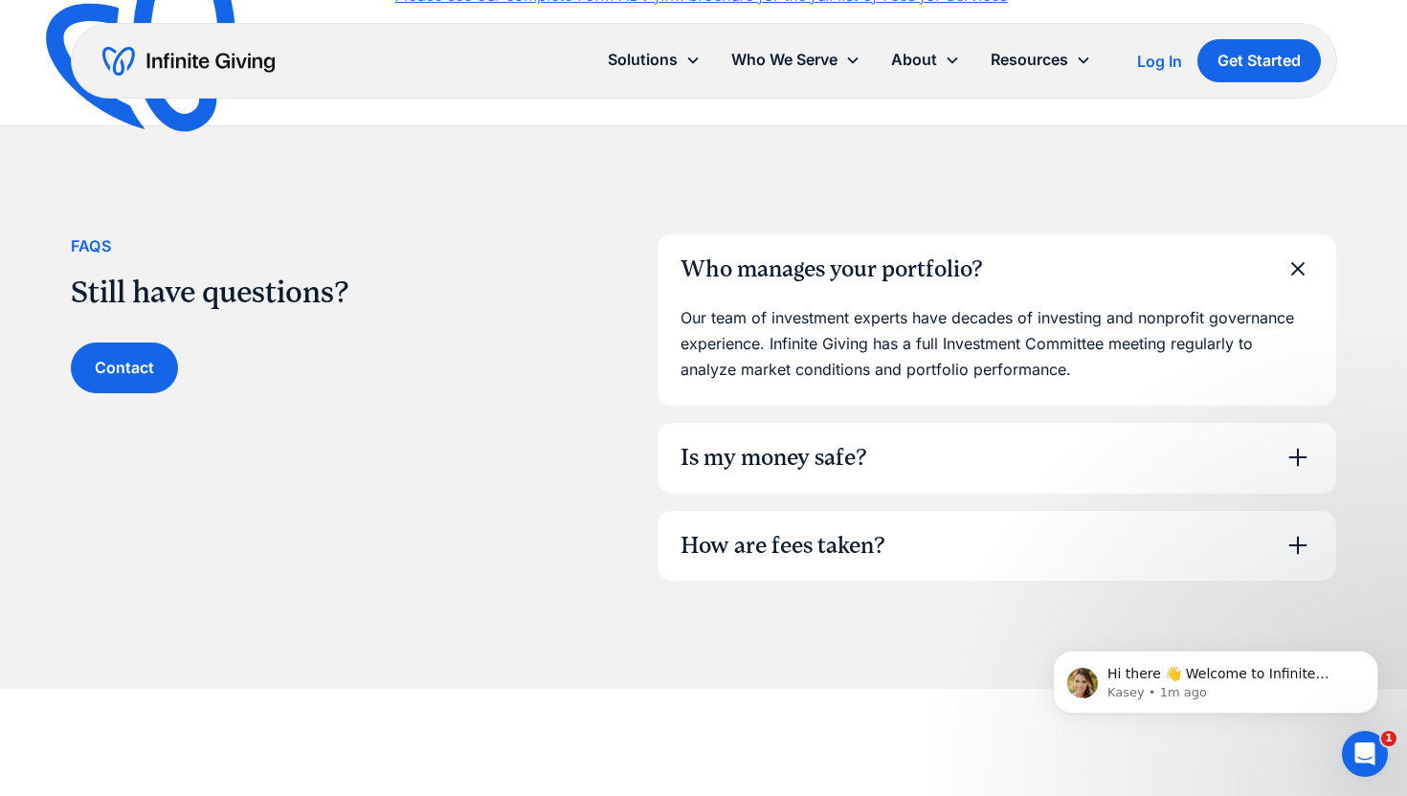
click at [816, 275] on div "Who manages your portfolio?" at bounding box center [832, 270] width 303 height 33
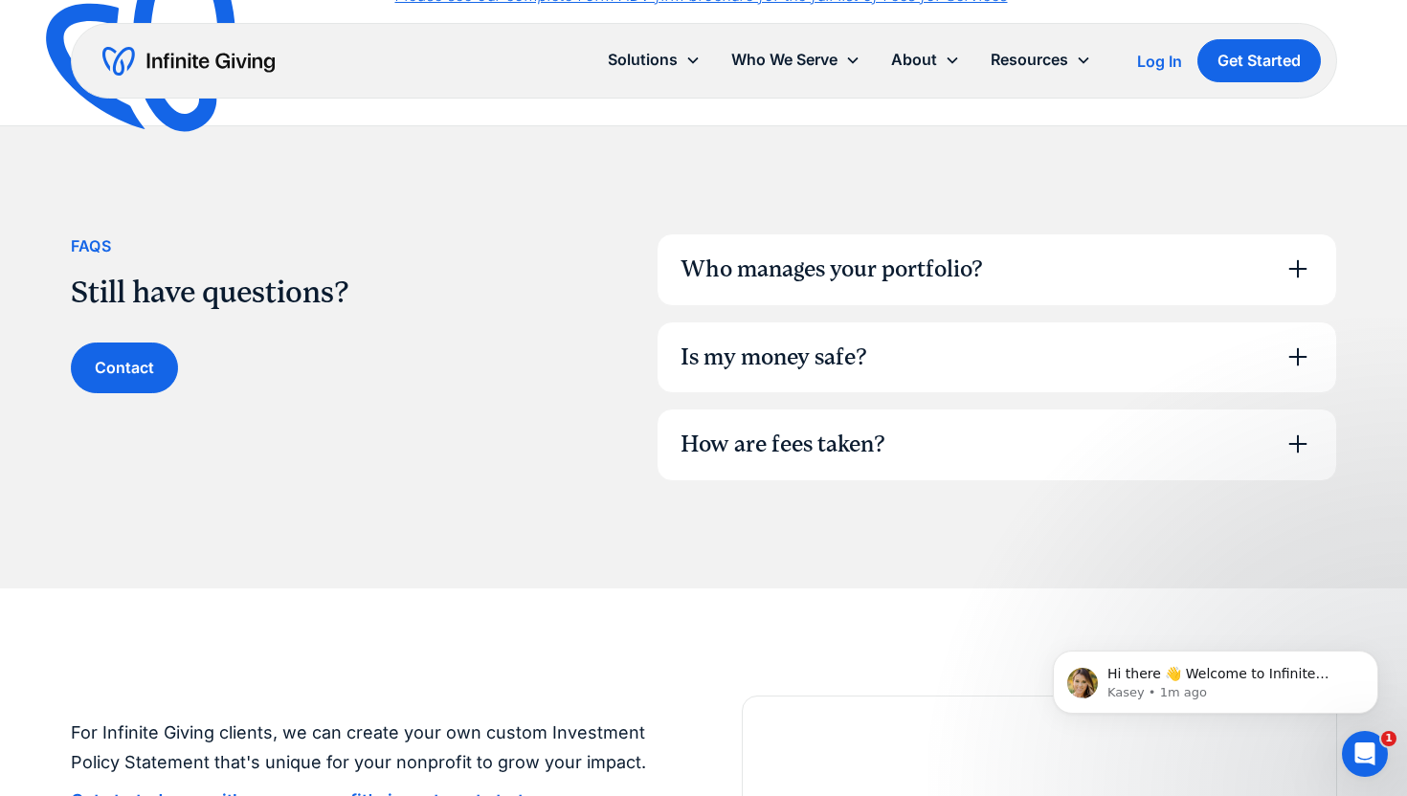
click at [808, 349] on div "Is my money safe?" at bounding box center [774, 358] width 187 height 33
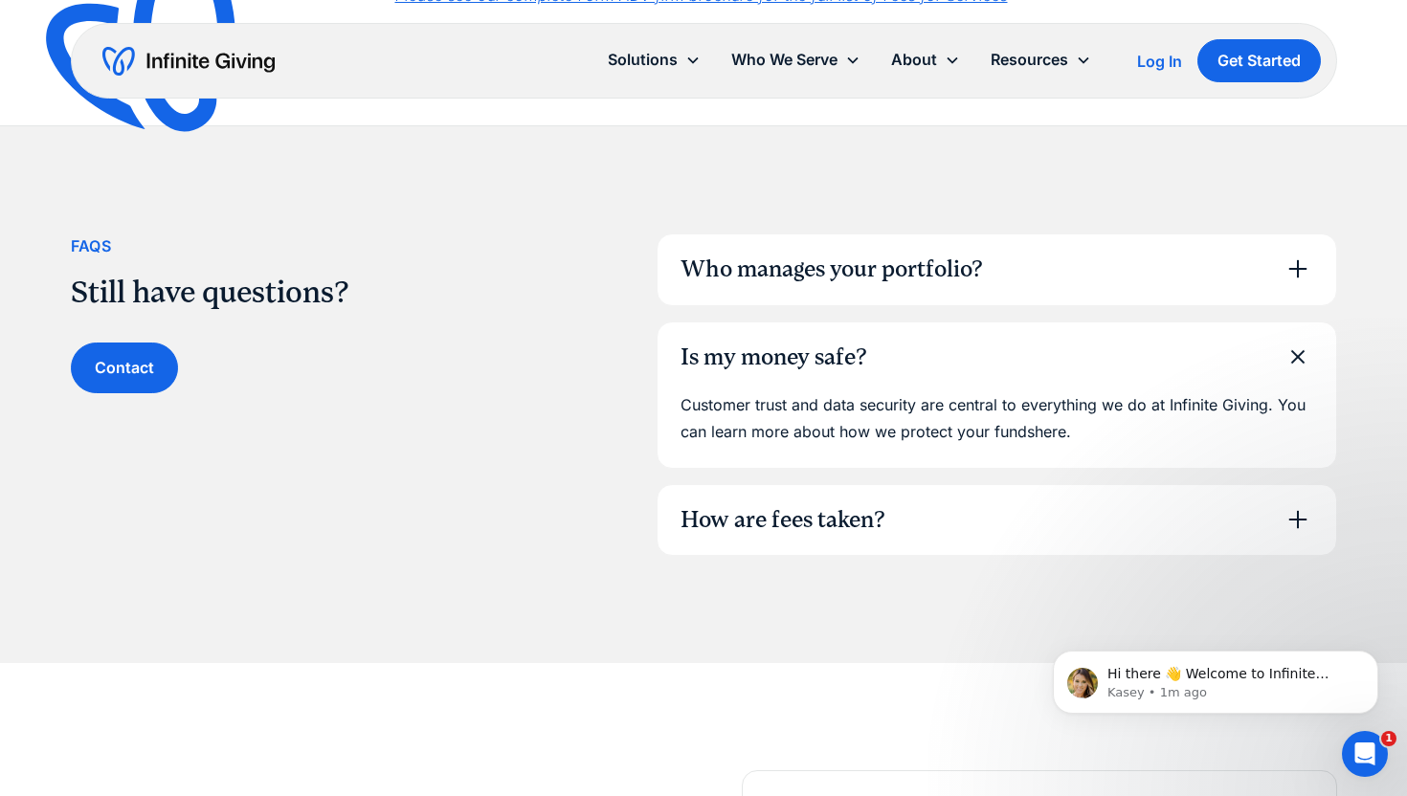
click at [807, 349] on div "Is my money safe?" at bounding box center [774, 358] width 187 height 33
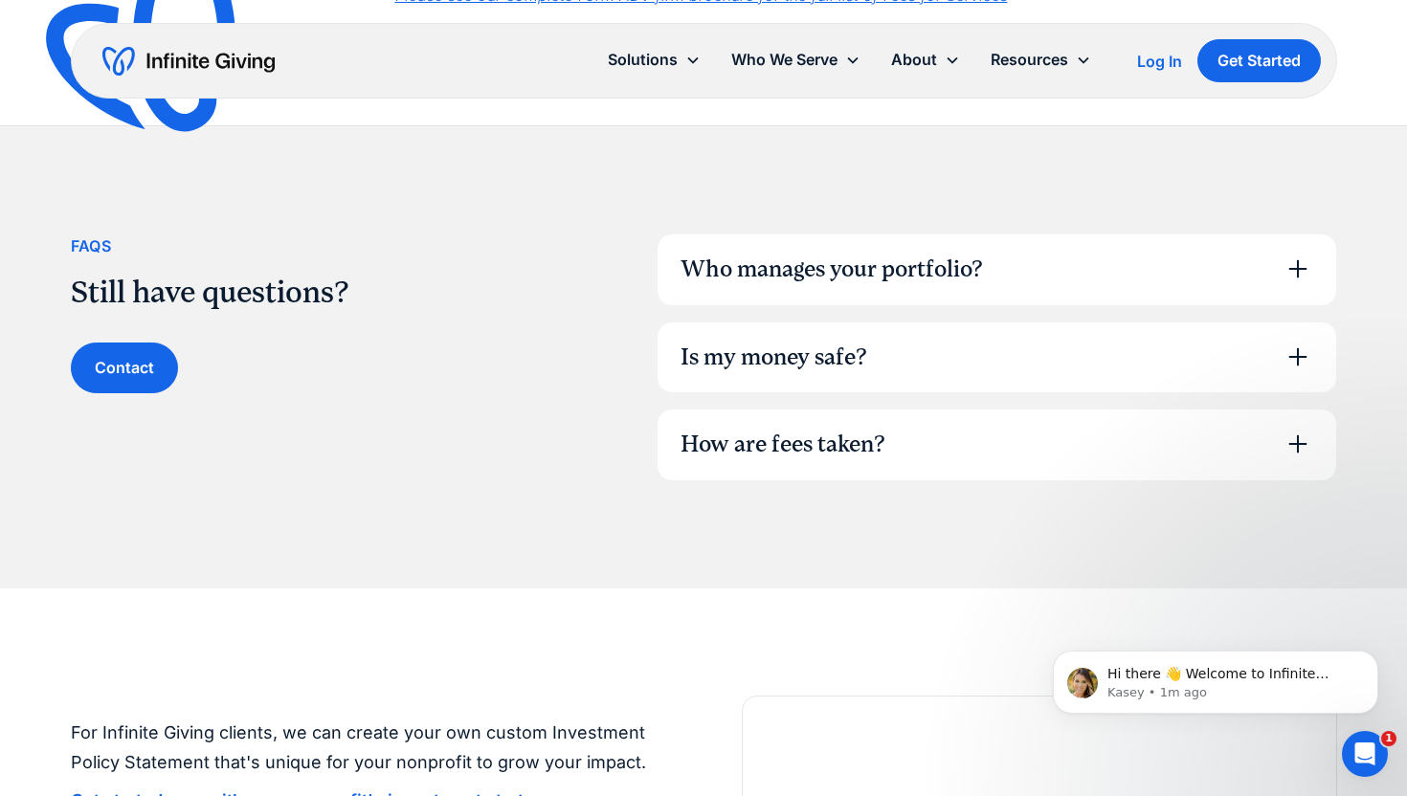
click at [799, 418] on div "How are fees taken?" at bounding box center [997, 445] width 678 height 71
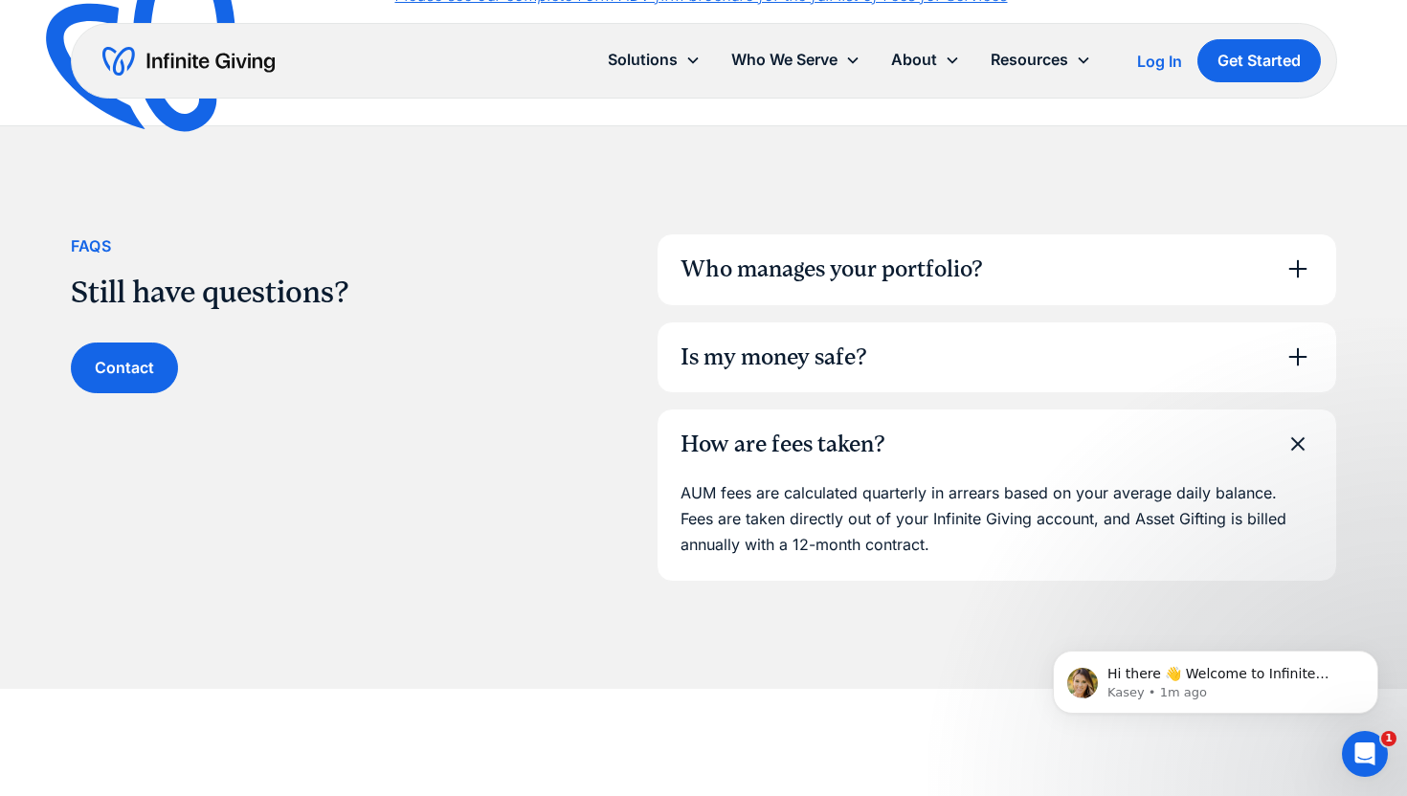
click at [800, 431] on div "How are fees taken?" at bounding box center [783, 445] width 205 height 33
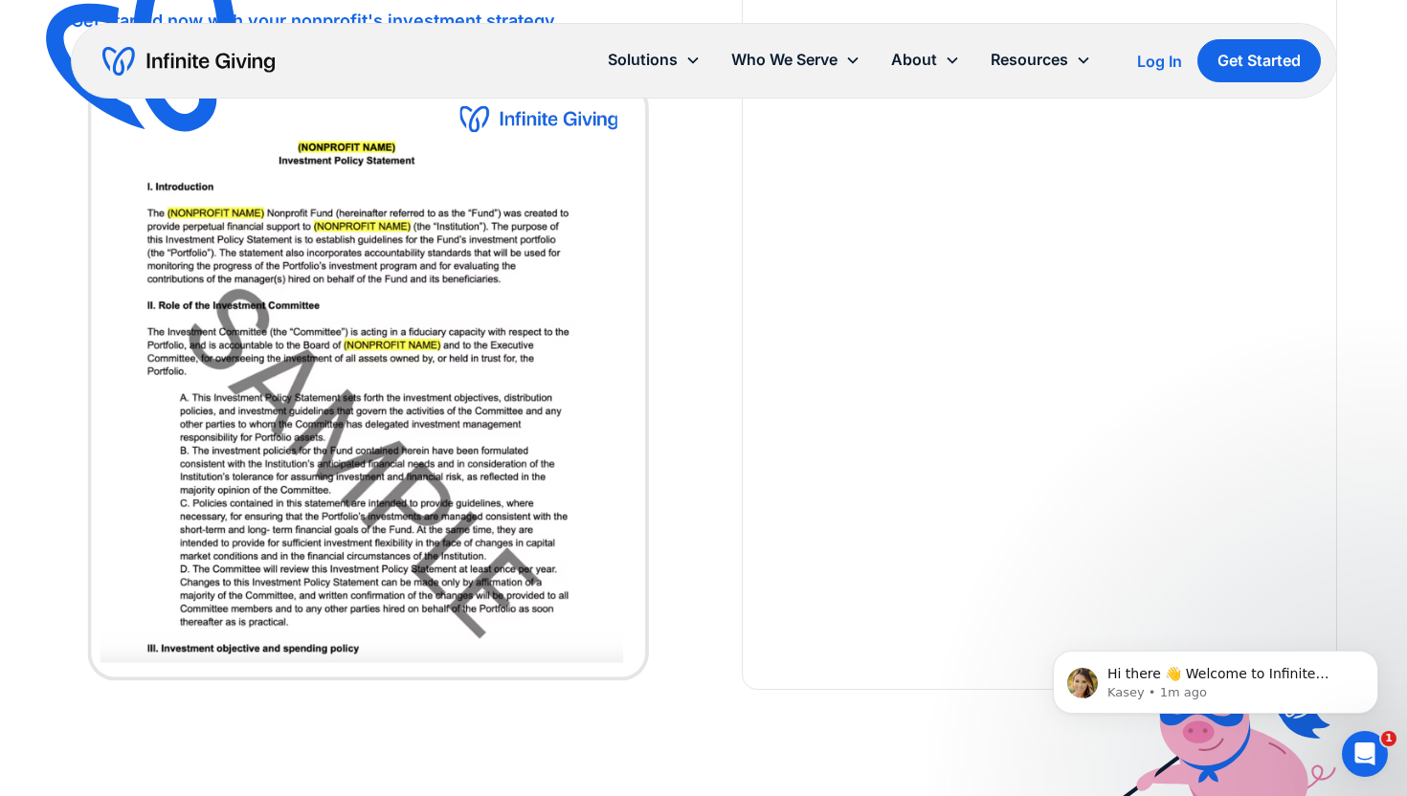
scroll to position [2123, 0]
